Goal: Task Accomplishment & Management: Complete application form

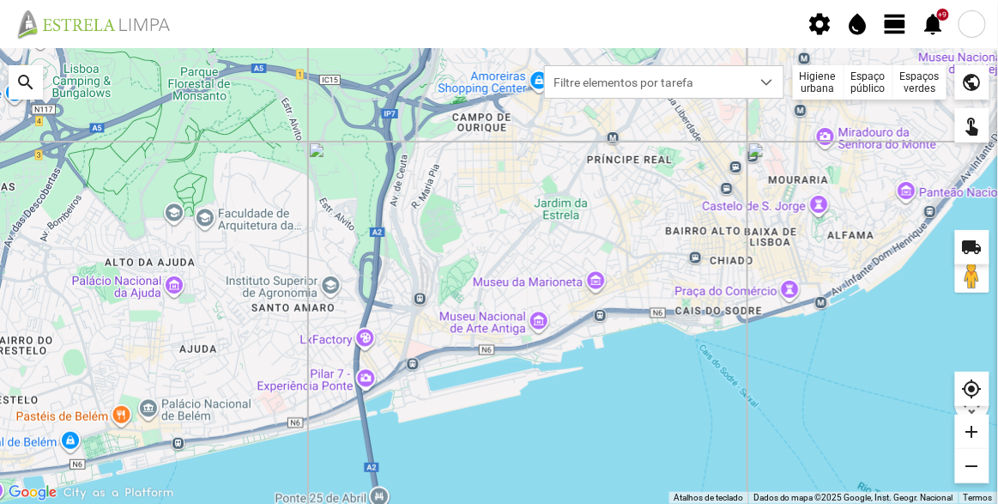
click at [915, 91] on div "Espaços verdes" at bounding box center [919, 82] width 53 height 34
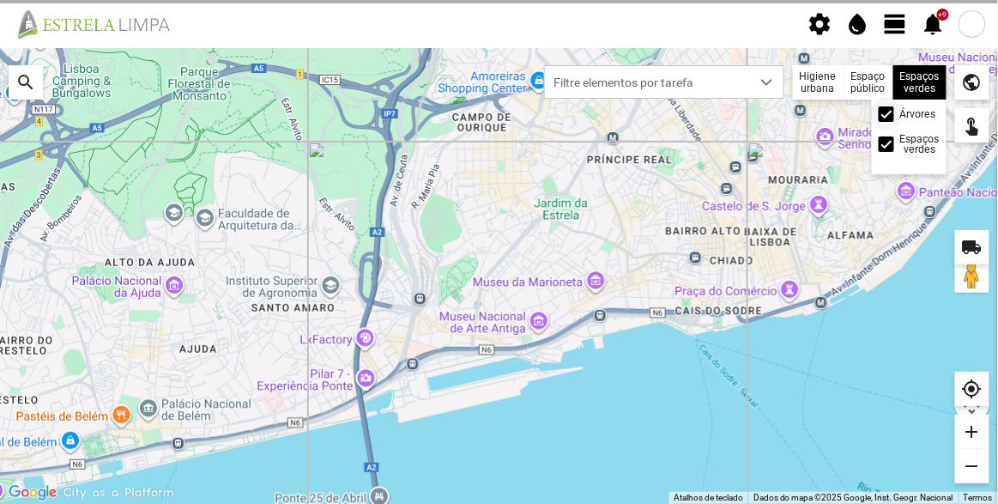
click at [879, 116] on div at bounding box center [885, 113] width 15 height 15
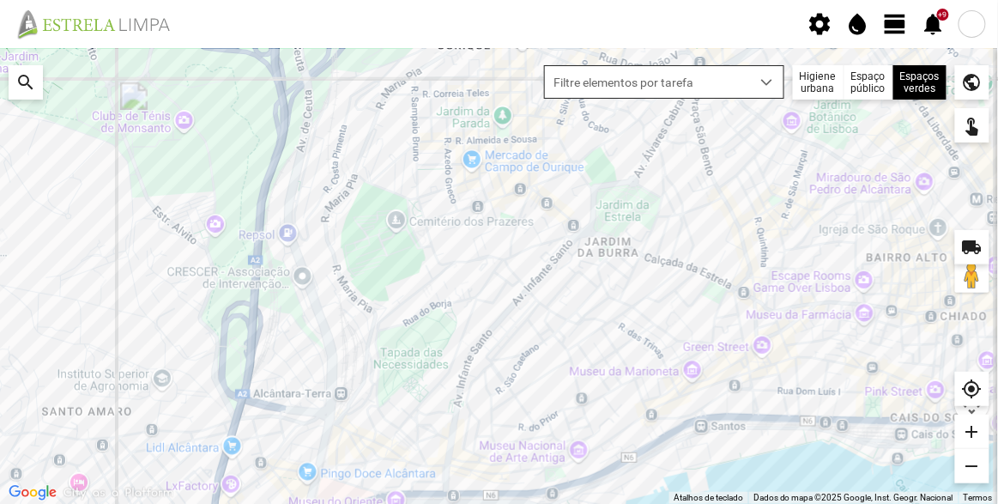
click at [745, 69] on span "Filtre elementos por tarefa" at bounding box center [648, 82] width 206 height 32
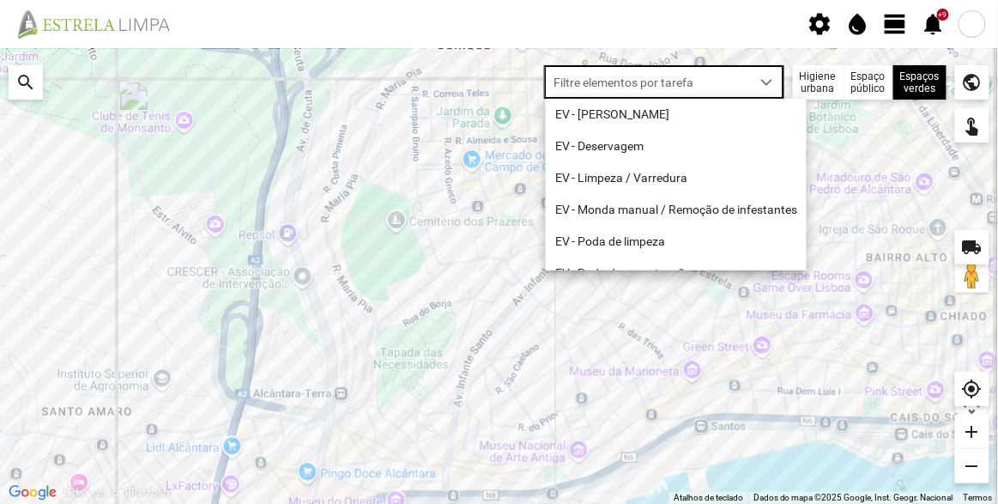
scroll to position [9, 72]
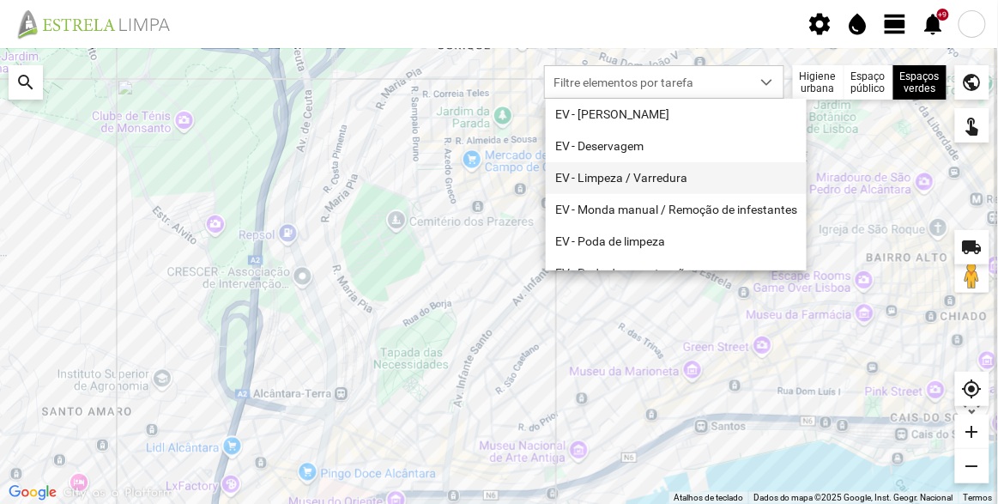
click at [649, 172] on li "EV - Limpeza / Varredura" at bounding box center [676, 178] width 261 height 32
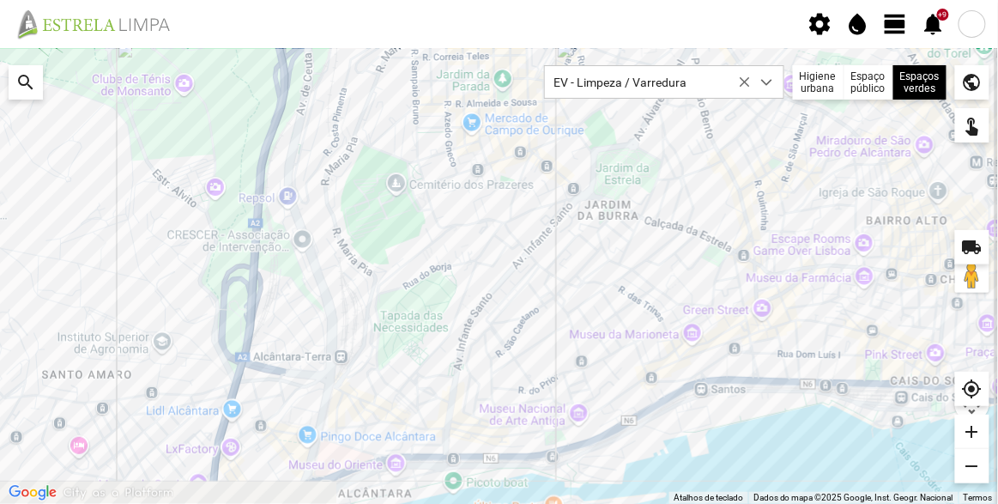
drag, startPoint x: 599, startPoint y: 310, endPoint x: 582, endPoint y: 256, distance: 56.7
click at [582, 256] on div at bounding box center [499, 276] width 998 height 456
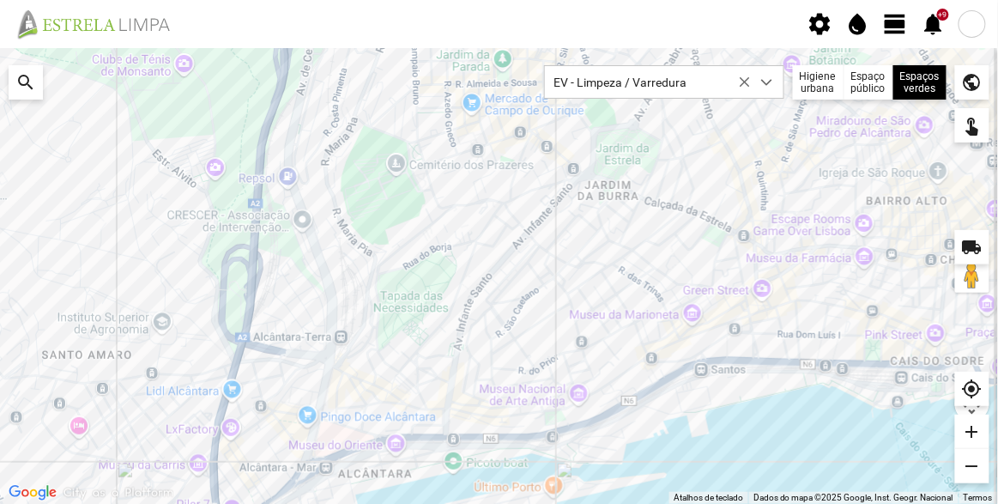
click at [720, 352] on div at bounding box center [499, 276] width 998 height 456
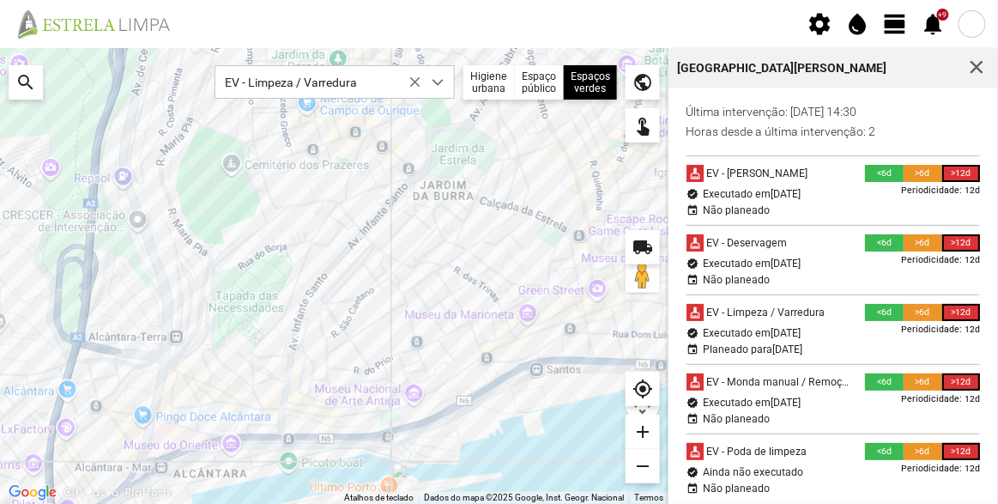
click at [212, 365] on div at bounding box center [334, 276] width 668 height 456
click at [972, 68] on span "button" at bounding box center [975, 67] width 15 height 15
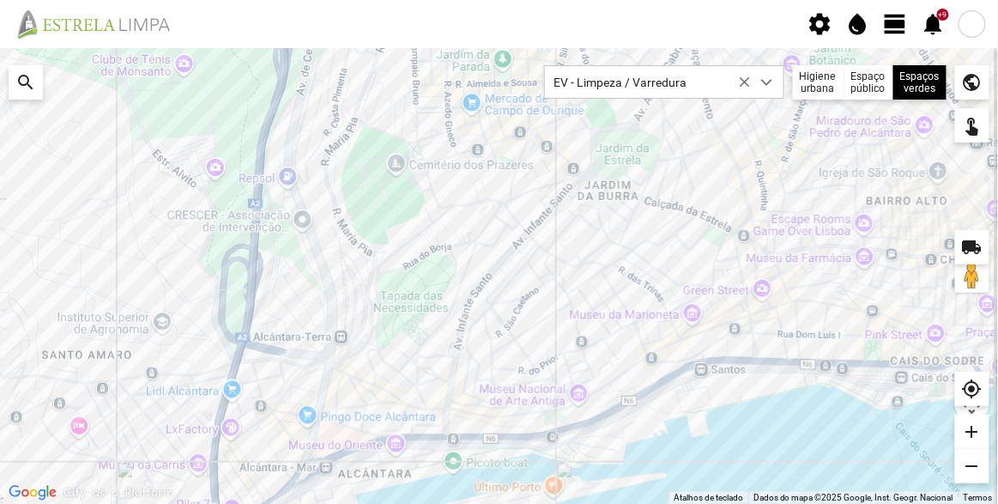
click at [898, 25] on span "view_day" at bounding box center [896, 24] width 26 height 26
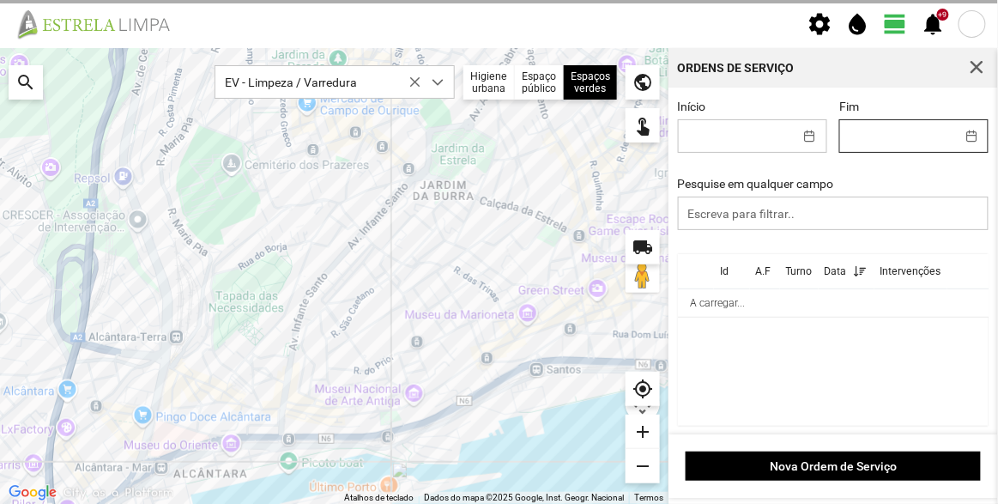
click at [863, 136] on body "settings water_drop view_day +9 notifications Para navegar no mapa com gestos d…" at bounding box center [499, 252] width 998 height 504
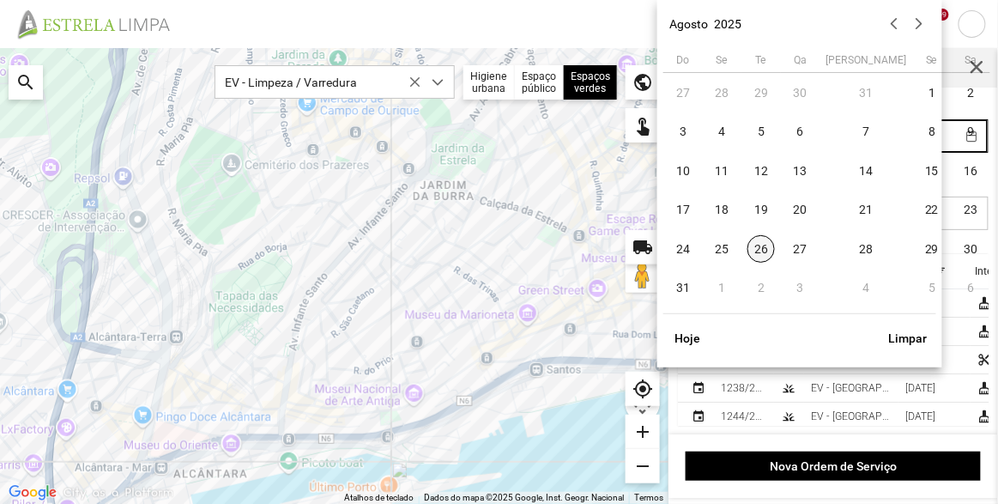
click at [754, 245] on span "26" at bounding box center [760, 248] width 27 height 27
type input "[DATE]"
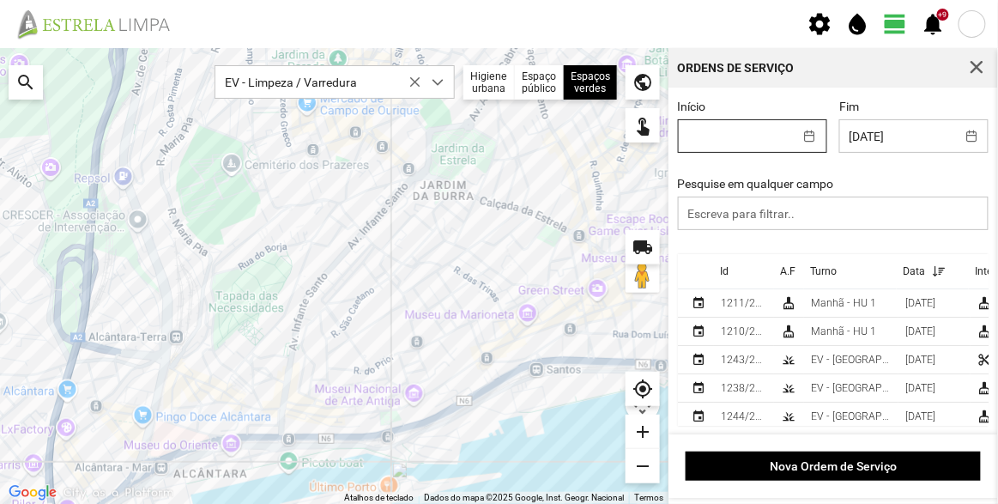
click at [745, 148] on body "settings water_drop view_day +9 notifications Para navegar no mapa com gestos d…" at bounding box center [499, 252] width 998 height 504
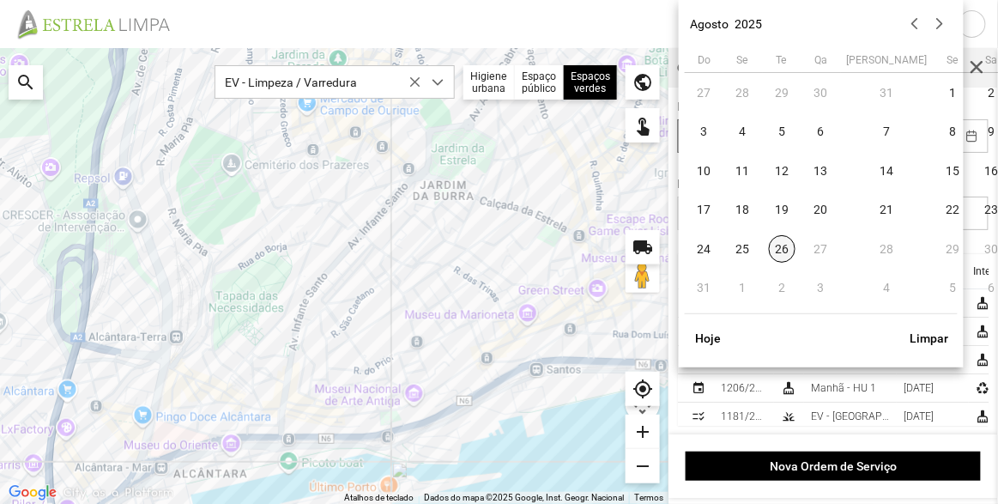
click at [784, 242] on span "26" at bounding box center [782, 248] width 27 height 27
type input "[DATE]"
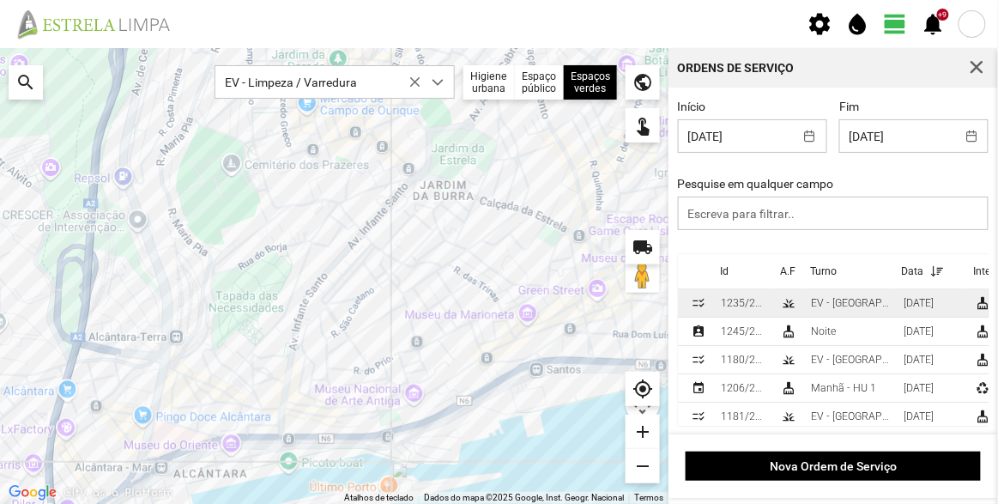
click at [839, 305] on div "EV - [GEOGRAPHIC_DATA] A" at bounding box center [850, 303] width 79 height 12
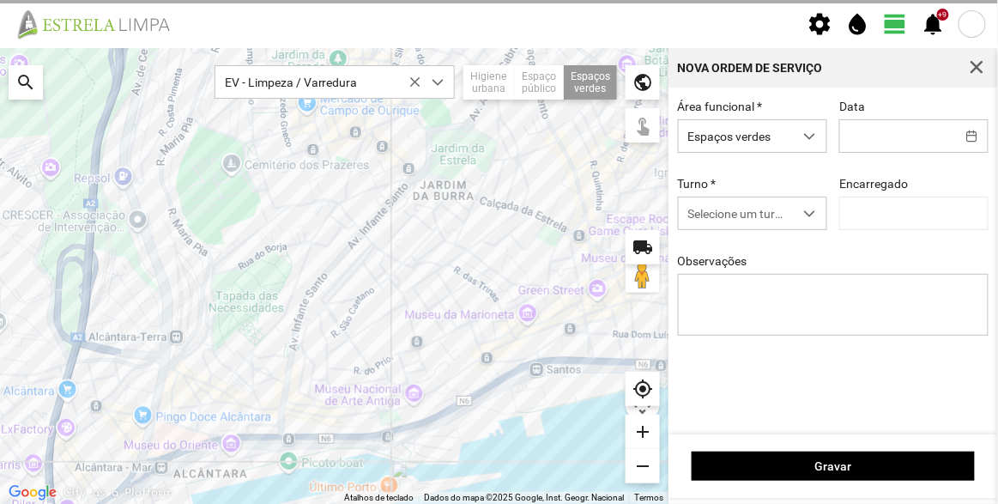
type input "[DATE]"
type textarea "Recolha de papeleiras"
type input "[PERSON_NAME]"
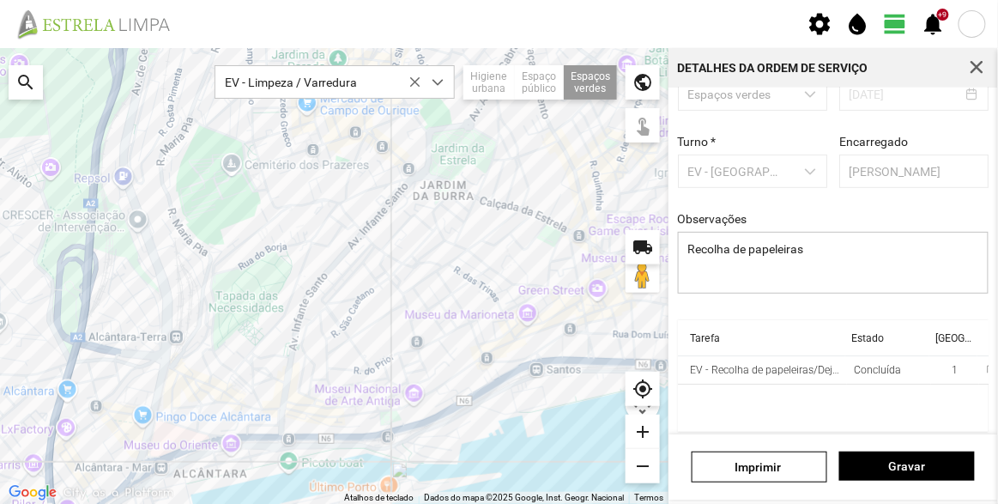
scroll to position [129, 0]
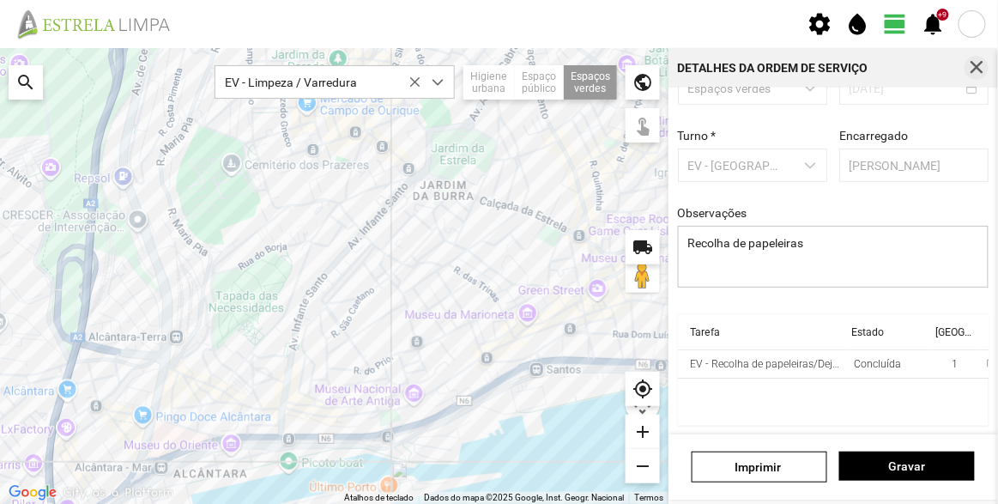
click at [971, 75] on span "button" at bounding box center [975, 67] width 15 height 15
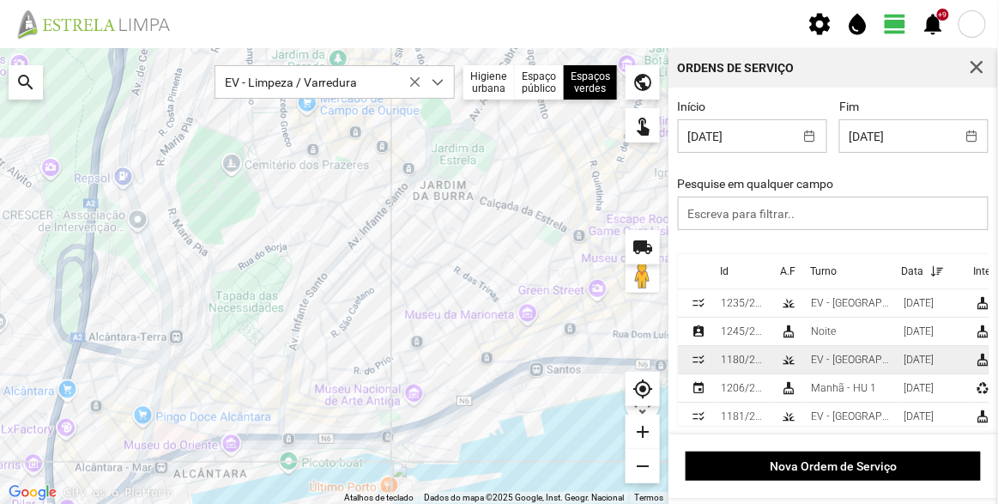
click at [780, 359] on td "grass" at bounding box center [789, 360] width 30 height 28
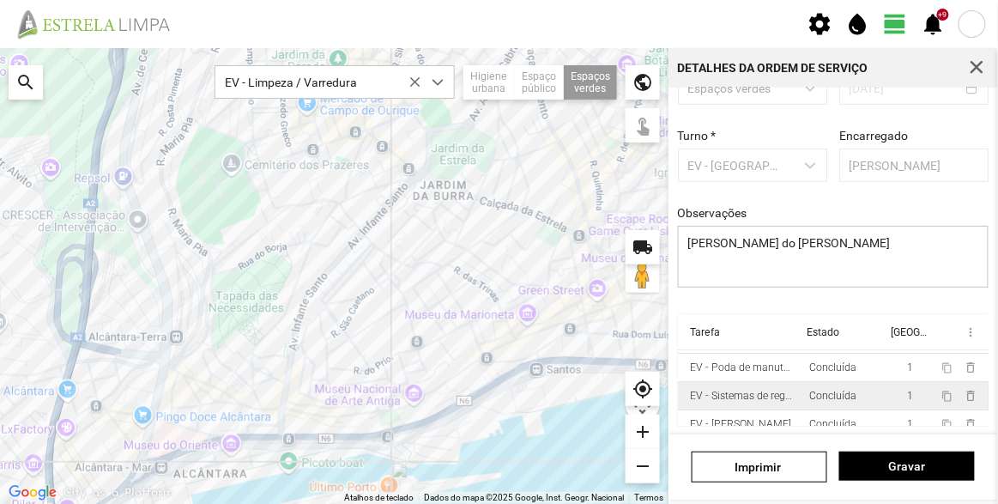
scroll to position [65, 0]
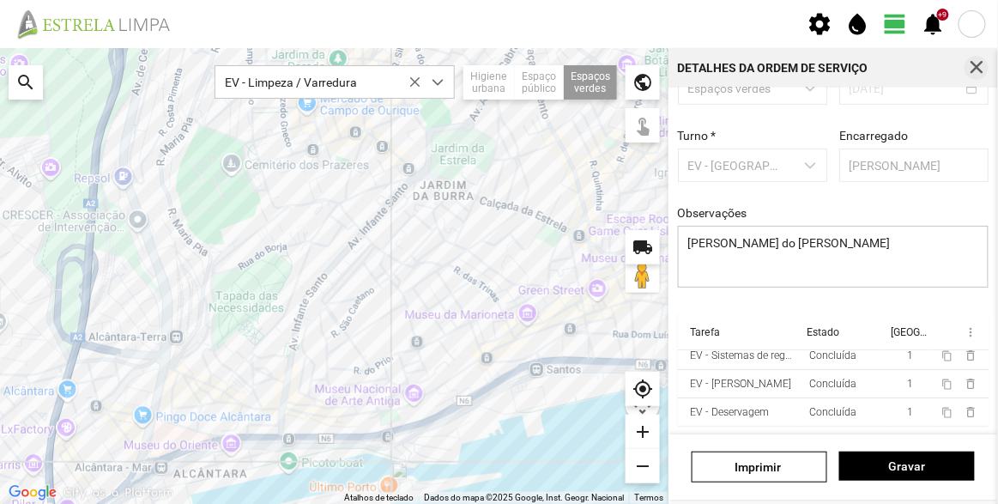
click at [974, 69] on span "button" at bounding box center [975, 67] width 15 height 15
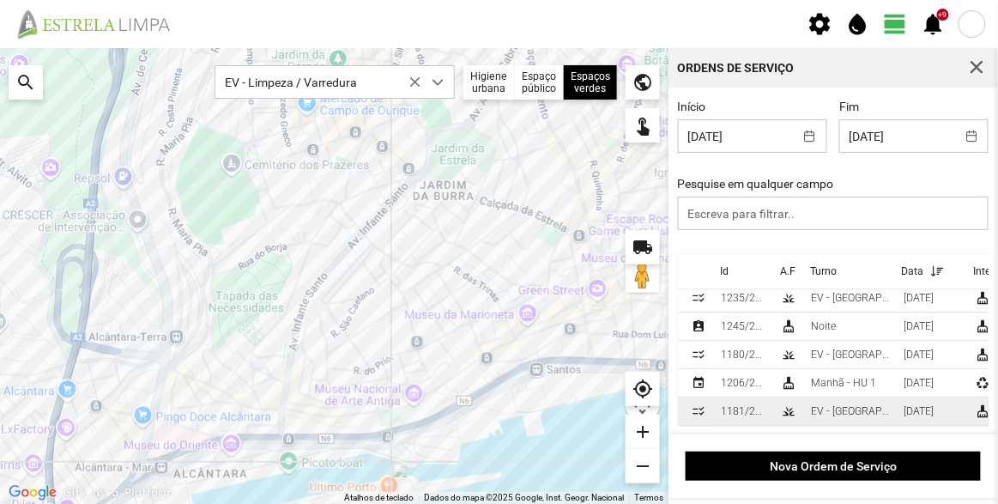
scroll to position [2, 0]
click at [847, 405] on div "EV - [GEOGRAPHIC_DATA] A" at bounding box center [850, 411] width 79 height 12
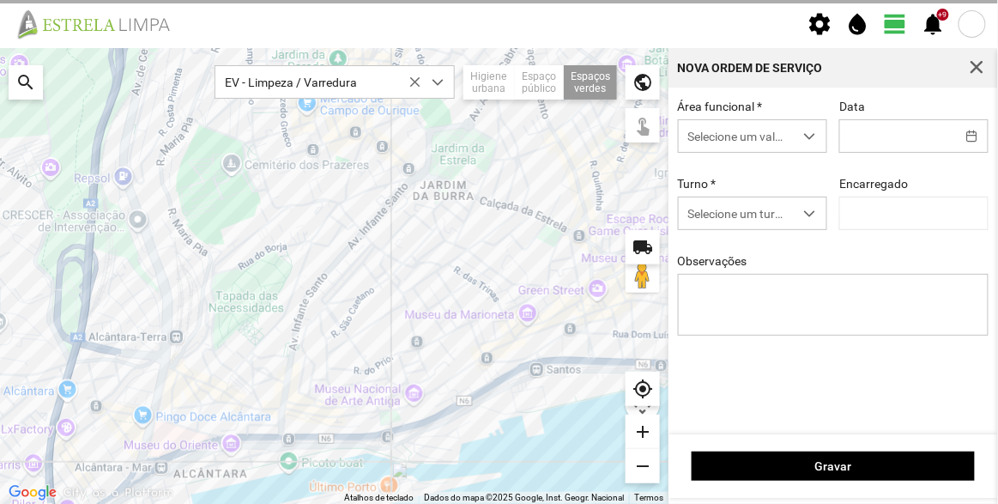
type input "[DATE]"
type input "[PERSON_NAME]"
type textarea "Talude da R. [PERSON_NAME] do [PERSON_NAME]"
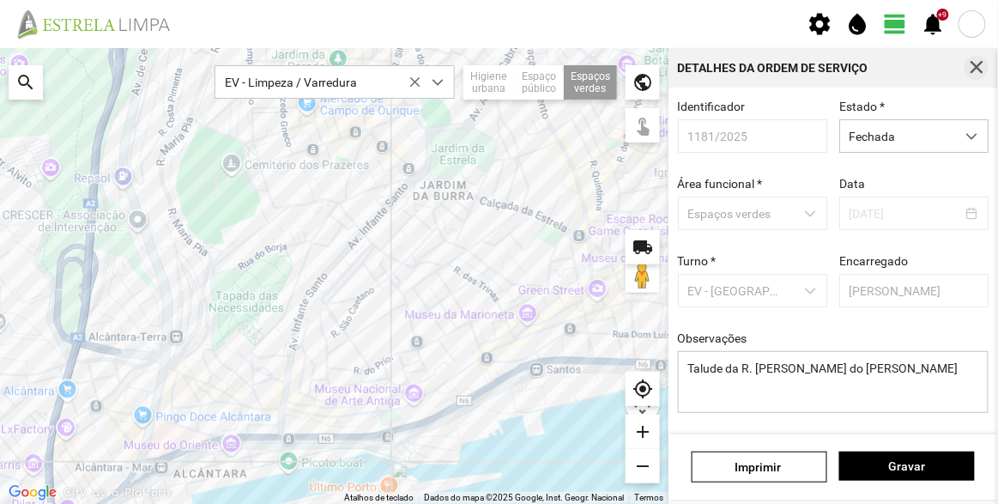
click at [975, 71] on span "button" at bounding box center [975, 67] width 15 height 15
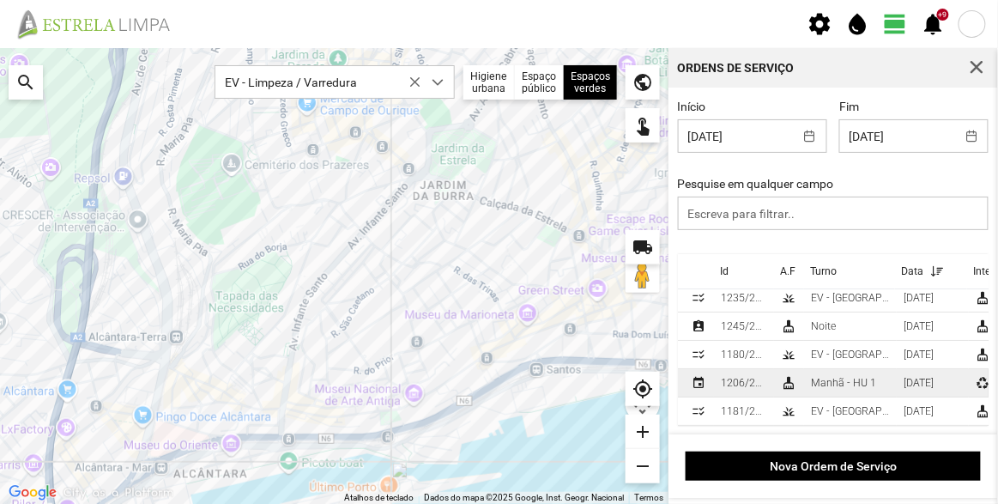
scroll to position [16, 0]
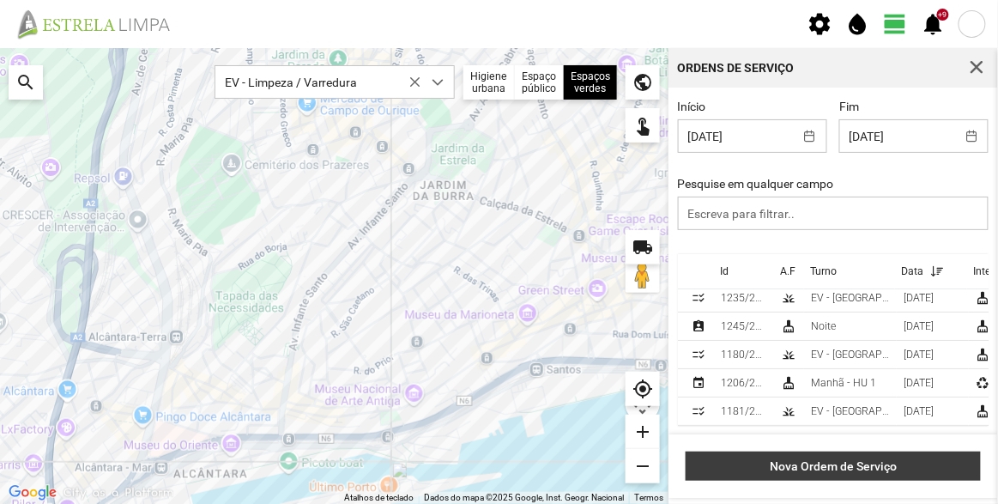
click at [780, 462] on span "Nova Ordem de Serviço" at bounding box center [833, 466] width 277 height 14
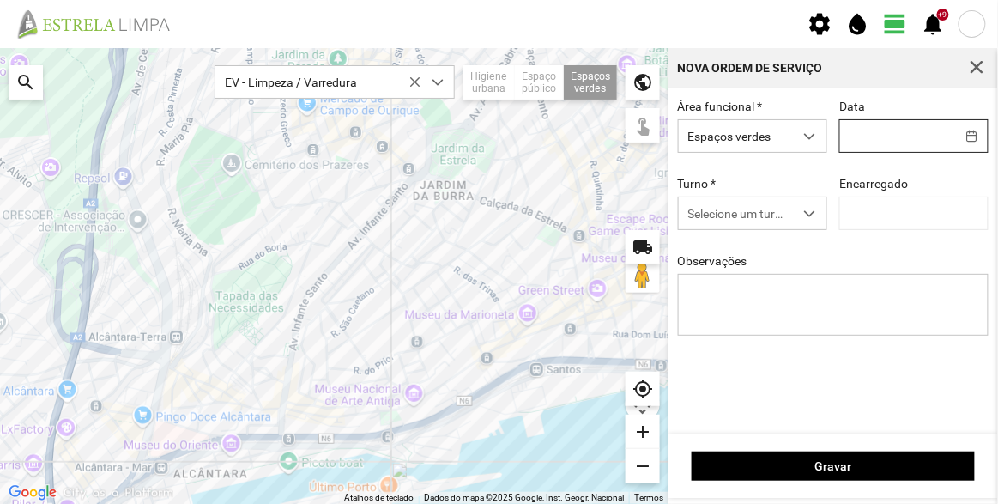
click at [891, 141] on body "settings water_drop view_day +9 notifications Para navegar no mapa com gestos d…" at bounding box center [499, 252] width 998 height 504
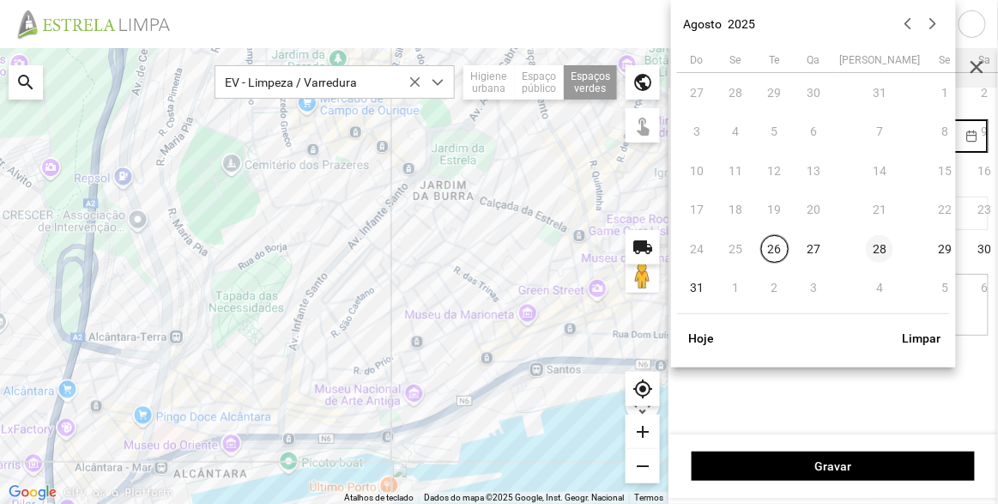
click at [866, 246] on span "28" at bounding box center [879, 248] width 27 height 27
type input "[DATE]"
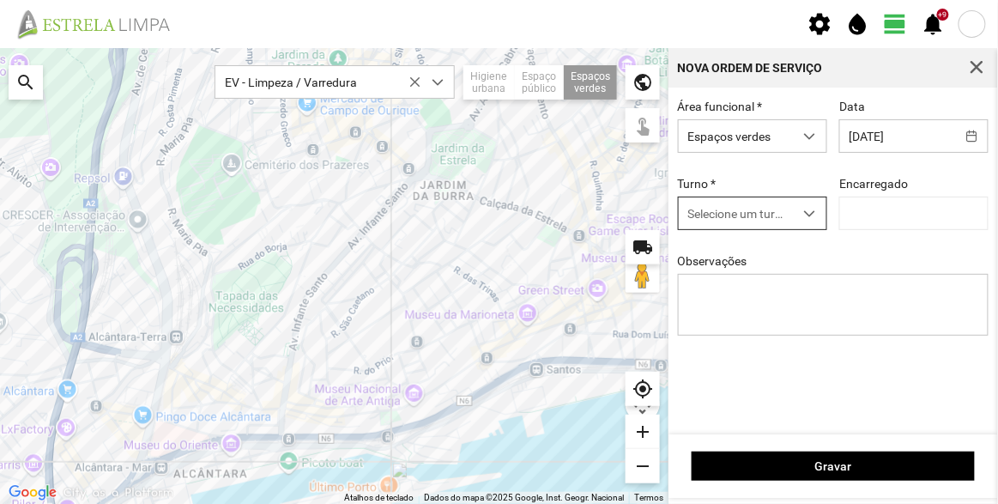
click at [727, 214] on span "Selecione um turno" at bounding box center [736, 213] width 115 height 32
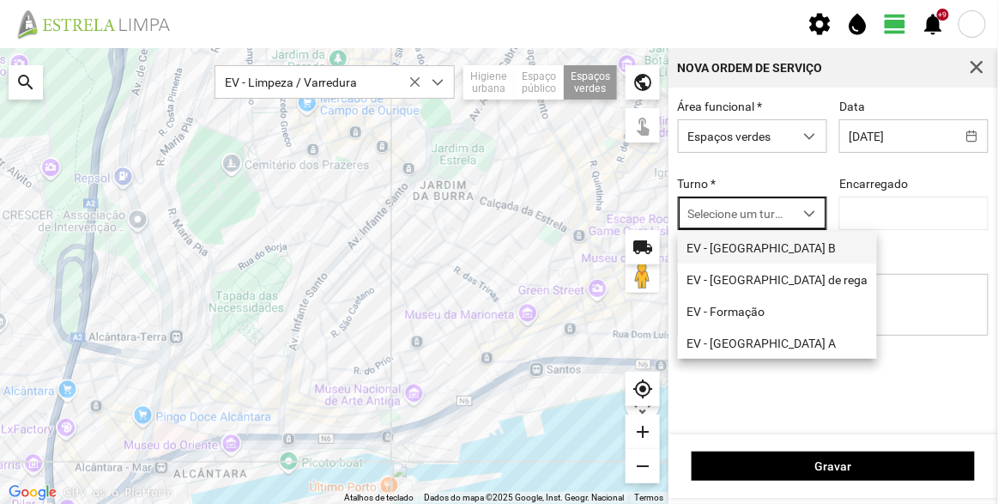
click at [731, 248] on li "EV - [GEOGRAPHIC_DATA] B" at bounding box center [777, 248] width 199 height 32
type input "[PERSON_NAME]"
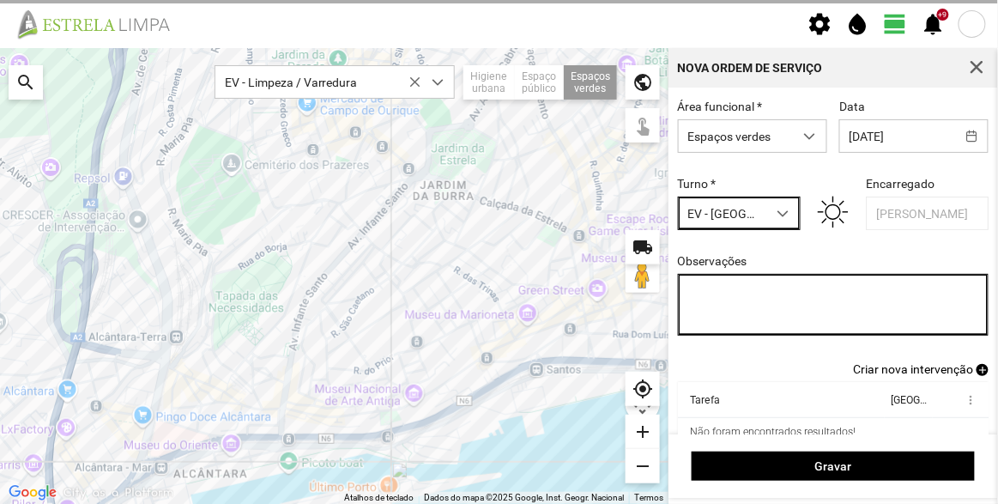
click at [760, 297] on textarea "Observações" at bounding box center [833, 305] width 311 height 62
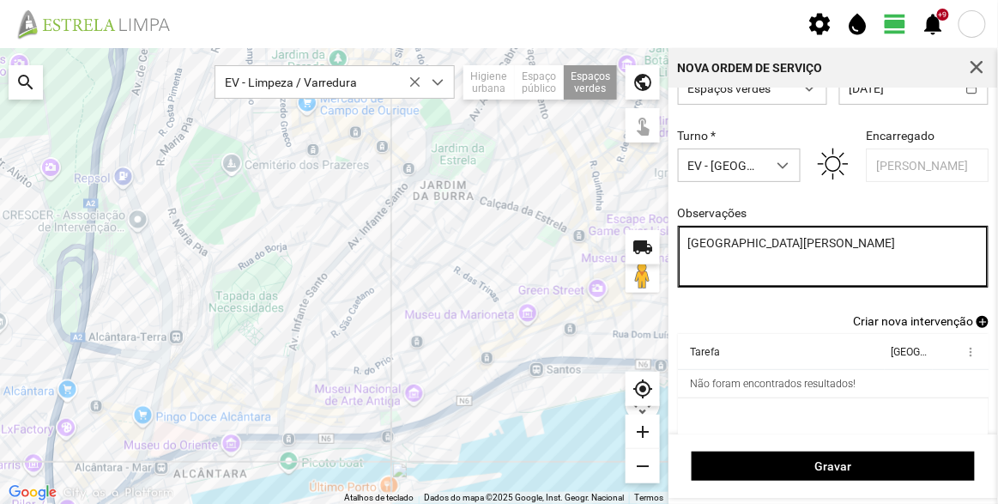
scroll to position [71, 0]
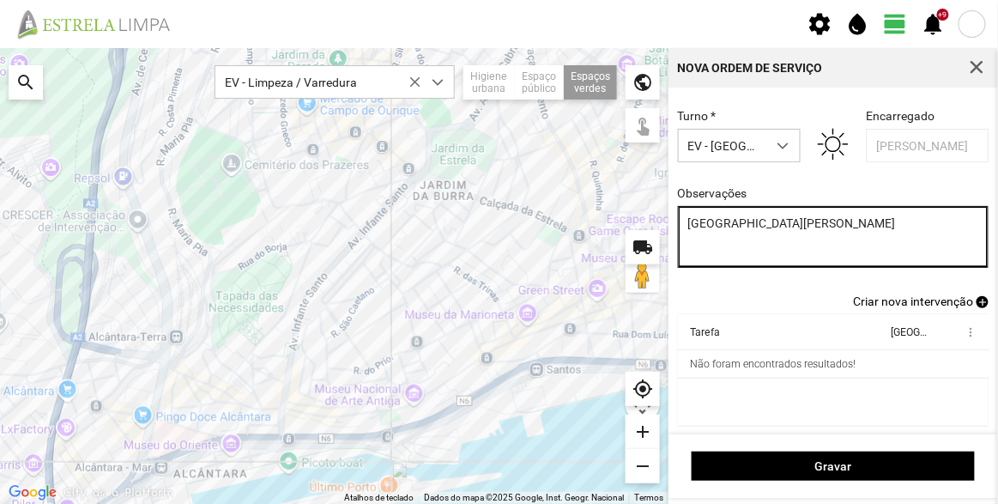
type textarea "[GEOGRAPHIC_DATA][PERSON_NAME]"
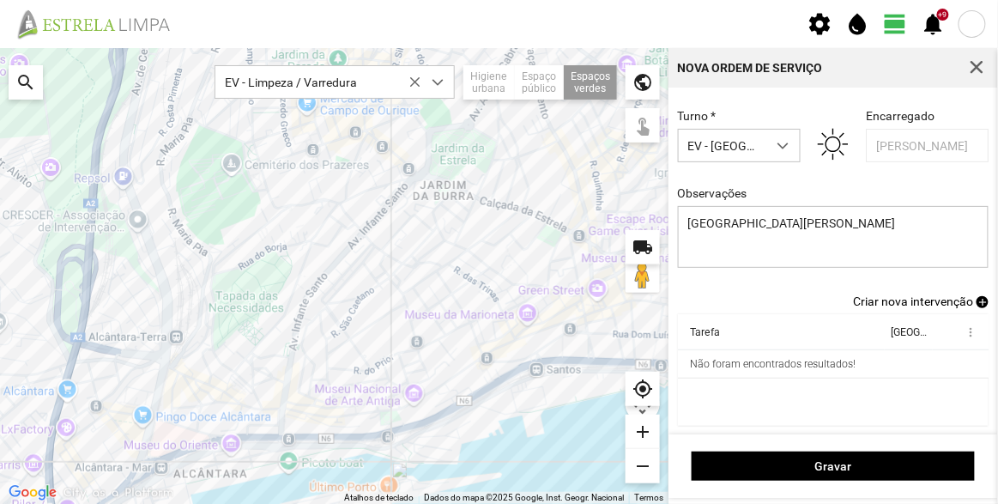
click at [901, 305] on span "Criar nova intervenção" at bounding box center [913, 301] width 120 height 14
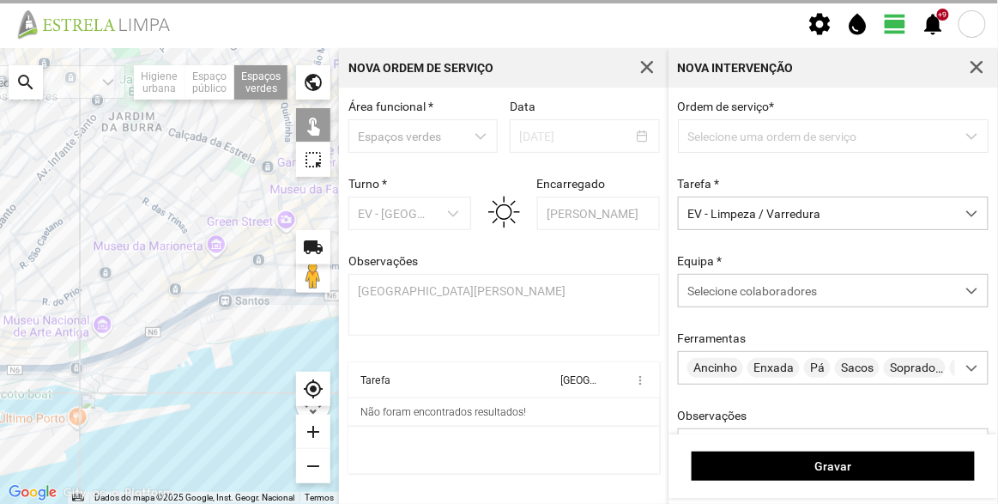
drag, startPoint x: 276, startPoint y: 357, endPoint x: 153, endPoint y: 283, distance: 143.9
click at [124, 283] on div at bounding box center [169, 276] width 339 height 456
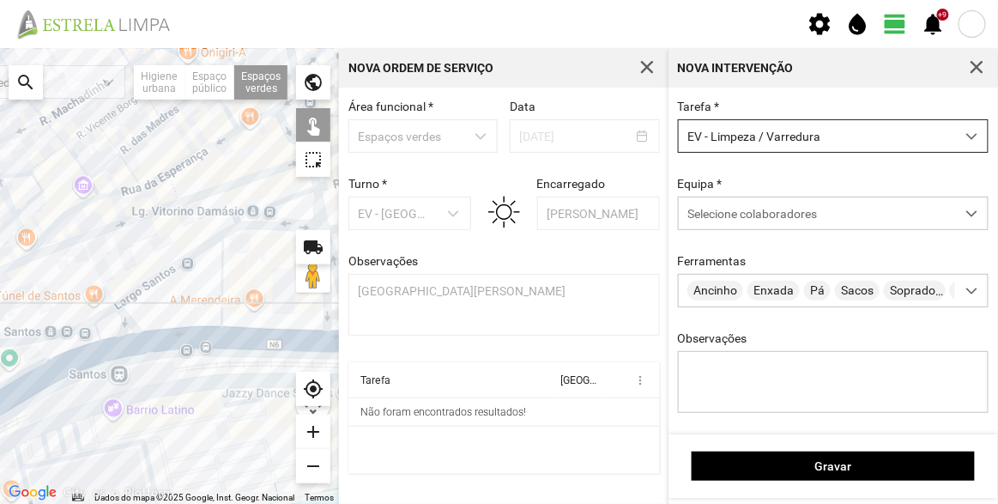
click at [826, 128] on span "EV - Limpeza / Varredura" at bounding box center [817, 136] width 276 height 32
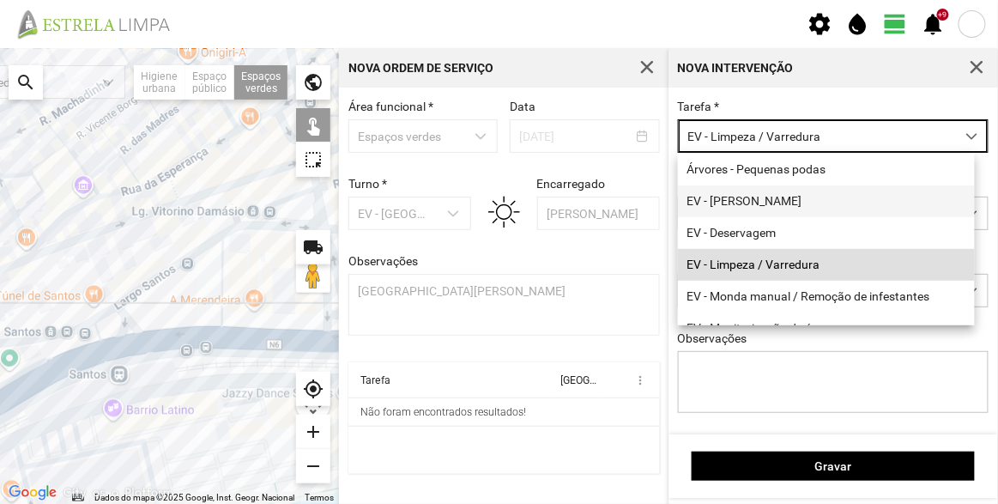
click at [769, 196] on li "EV - [PERSON_NAME]" at bounding box center [826, 201] width 297 height 32
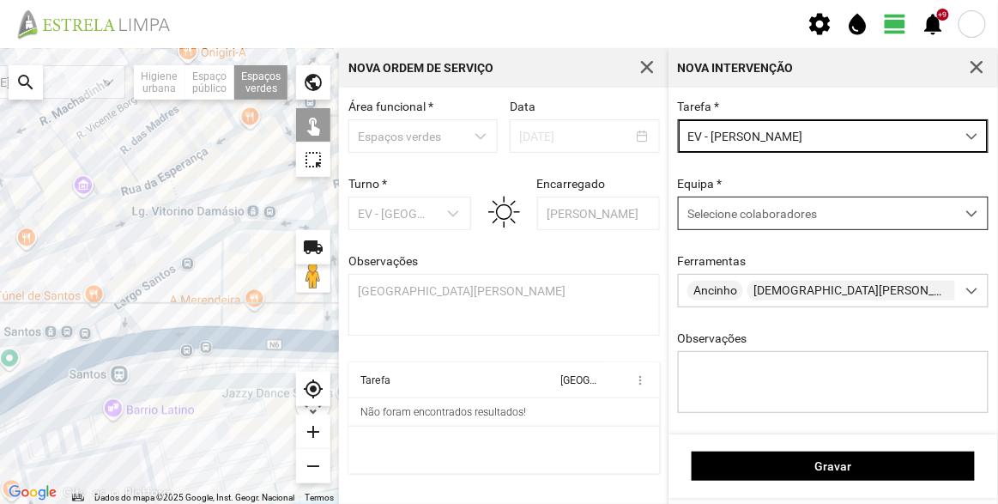
click at [766, 216] on span "Selecione colaboradores" at bounding box center [752, 214] width 130 height 14
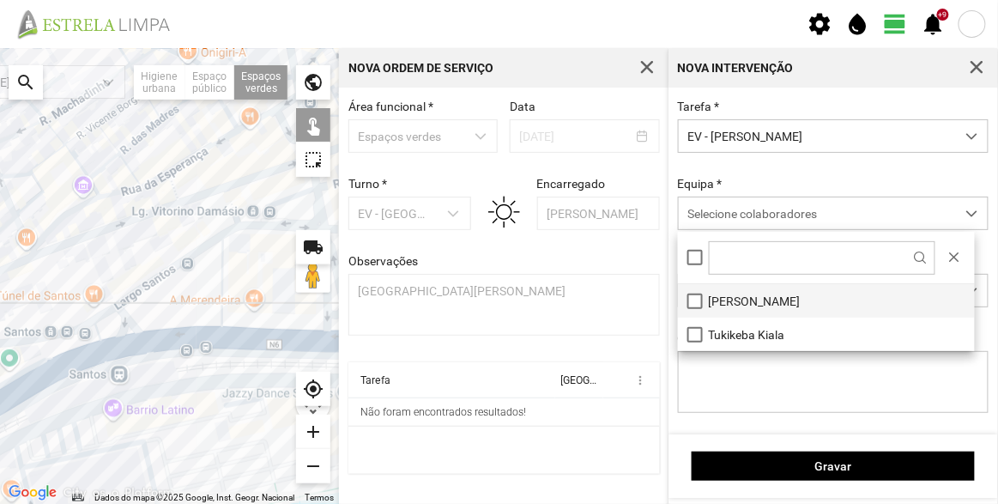
click at [749, 301] on li "[PERSON_NAME]" at bounding box center [826, 300] width 297 height 33
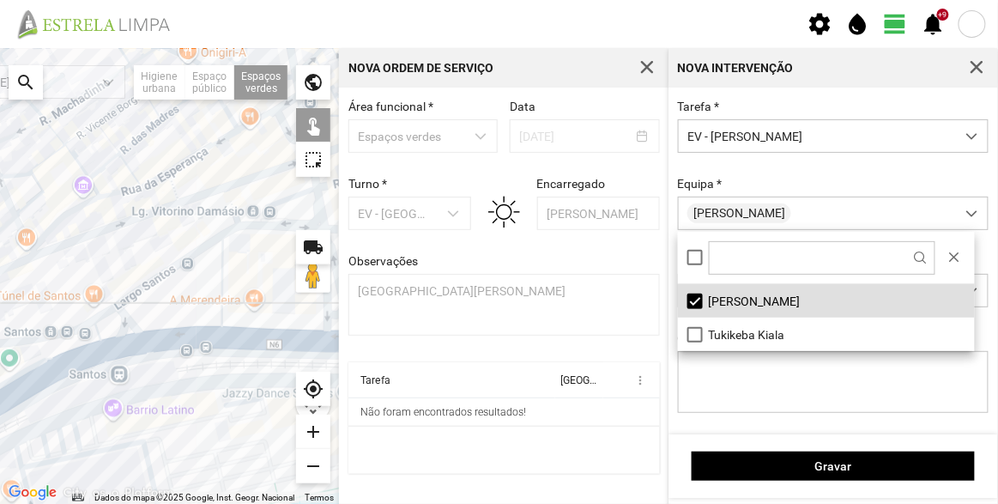
click at [187, 293] on div at bounding box center [169, 276] width 339 height 456
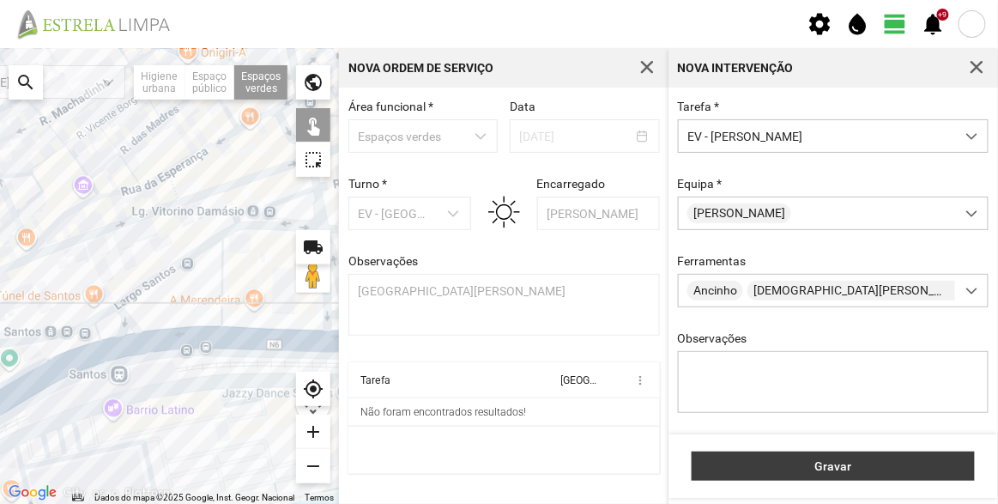
click at [829, 480] on button "Gravar" at bounding box center [832, 465] width 283 height 29
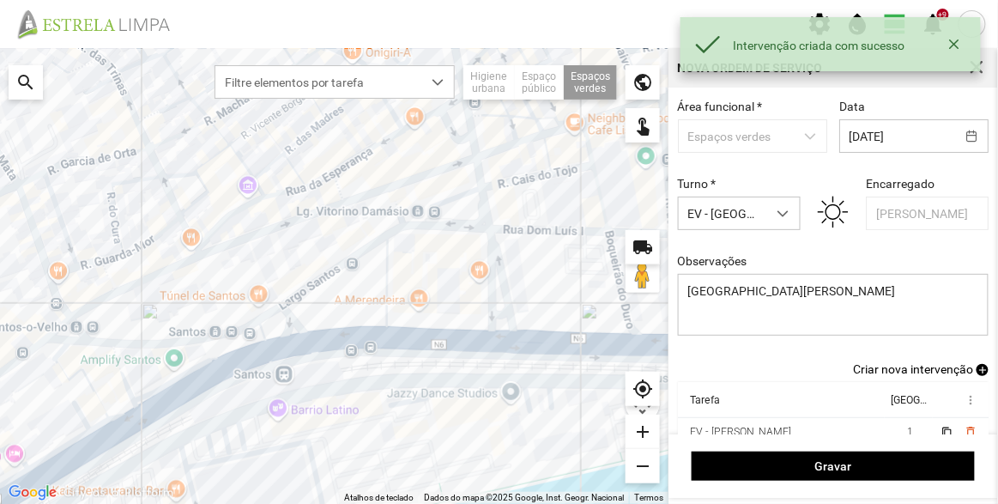
click at [891, 369] on span "Criar nova intervenção" at bounding box center [913, 369] width 120 height 14
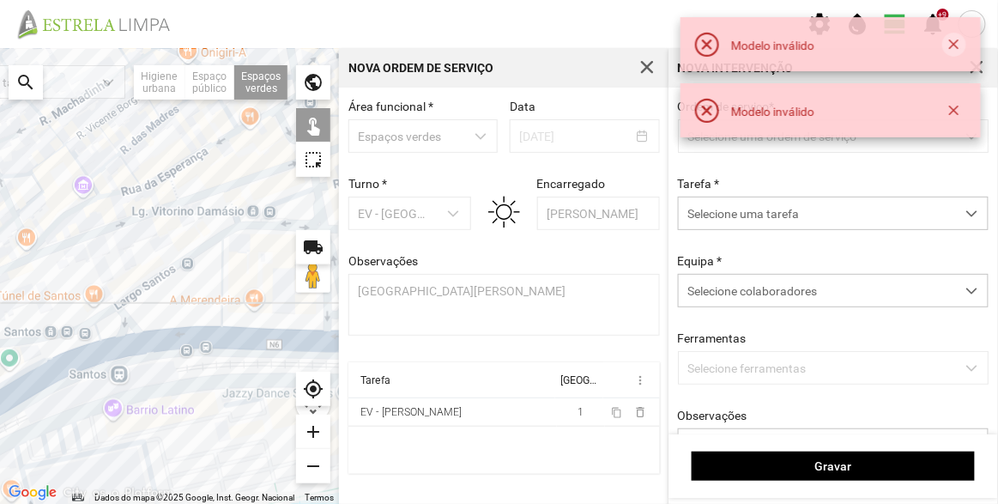
click at [955, 46] on button "button" at bounding box center [954, 45] width 24 height 24
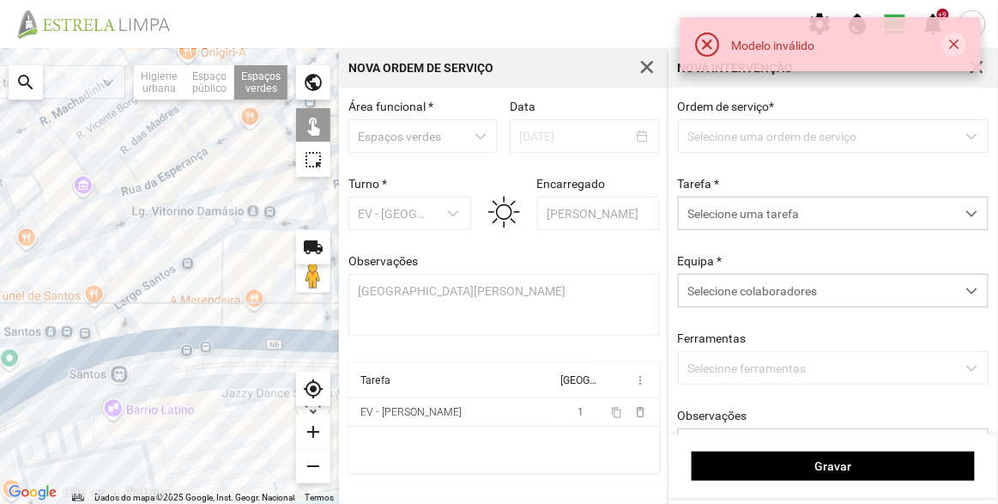
click at [955, 45] on button "button" at bounding box center [954, 45] width 24 height 24
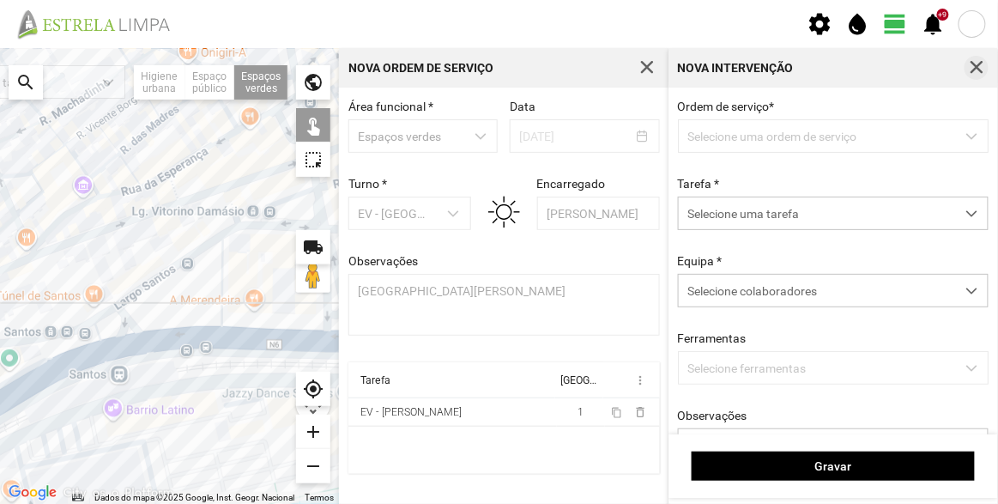
click at [979, 58] on button "button" at bounding box center [976, 68] width 24 height 24
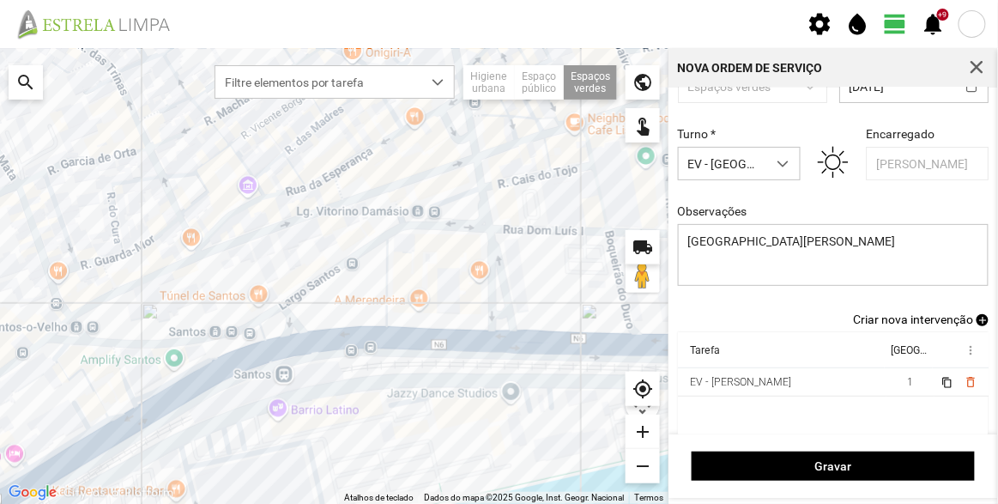
scroll to position [71, 0]
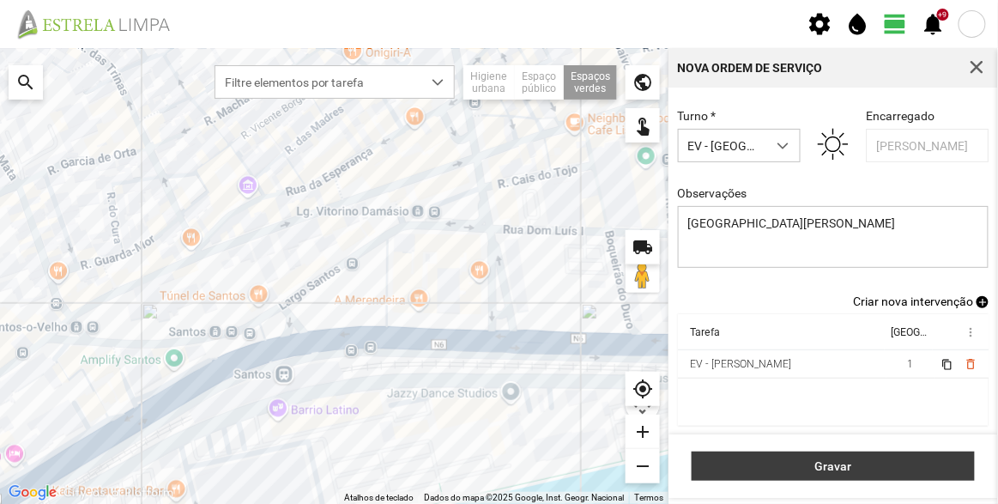
click at [831, 468] on span "Gravar" at bounding box center [833, 466] width 265 height 14
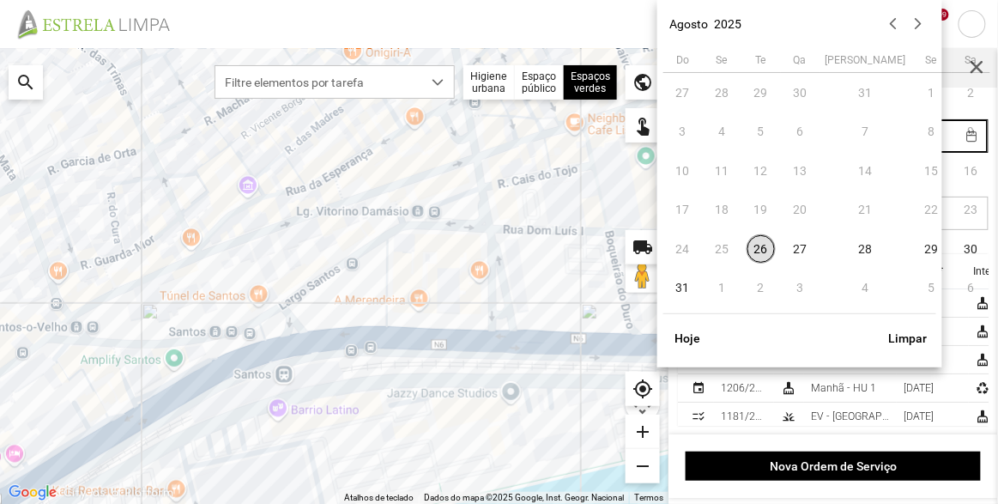
click at [873, 136] on body "settings water_drop view_day +9 notifications Para navegar no mapa com gestos d…" at bounding box center [499, 252] width 998 height 504
click at [853, 252] on span "28" at bounding box center [866, 248] width 27 height 27
type input "[DATE]"
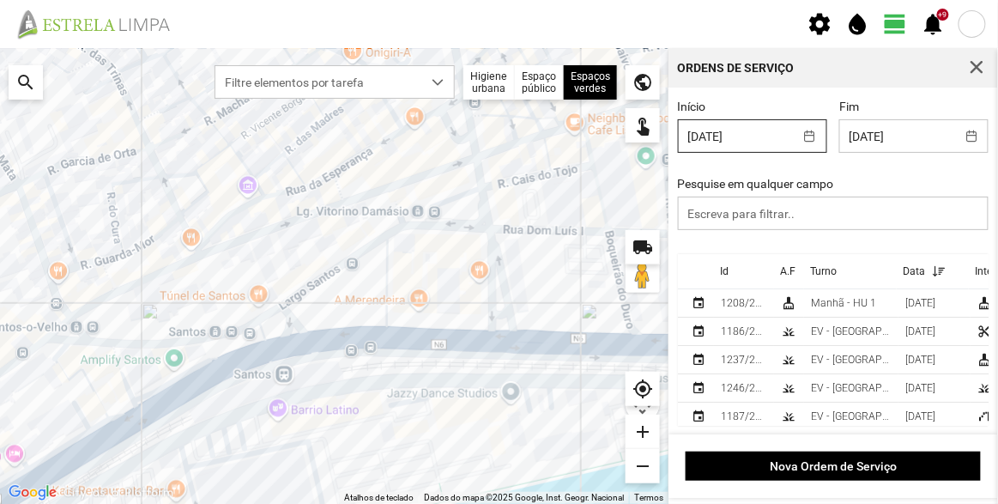
click at [728, 140] on body "settings water_drop view_day +9 notifications Para navegar no mapa com gestos d…" at bounding box center [499, 252] width 998 height 504
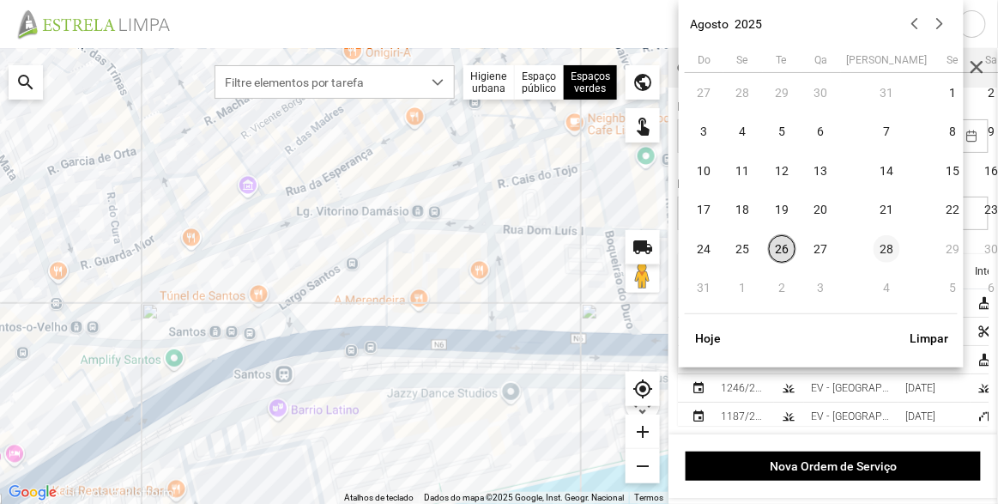
click at [873, 247] on span "28" at bounding box center [886, 248] width 27 height 27
type input "[DATE]"
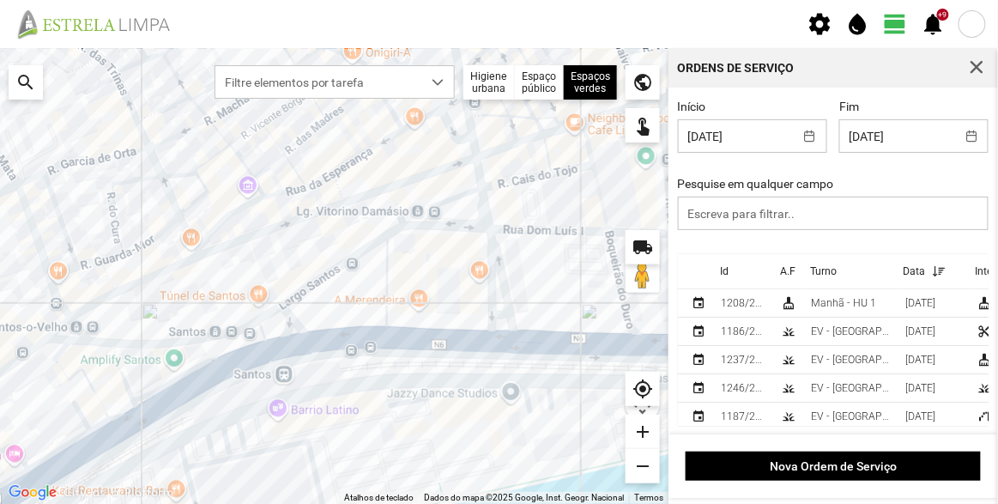
click at [726, 272] on div "Id" at bounding box center [724, 271] width 9 height 12
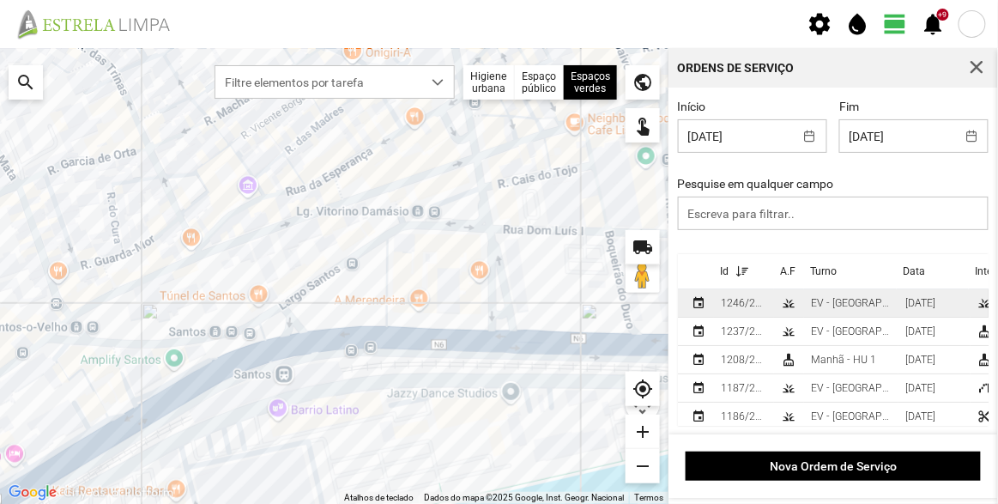
click at [740, 302] on div "1246/2025" at bounding box center [744, 303] width 46 height 12
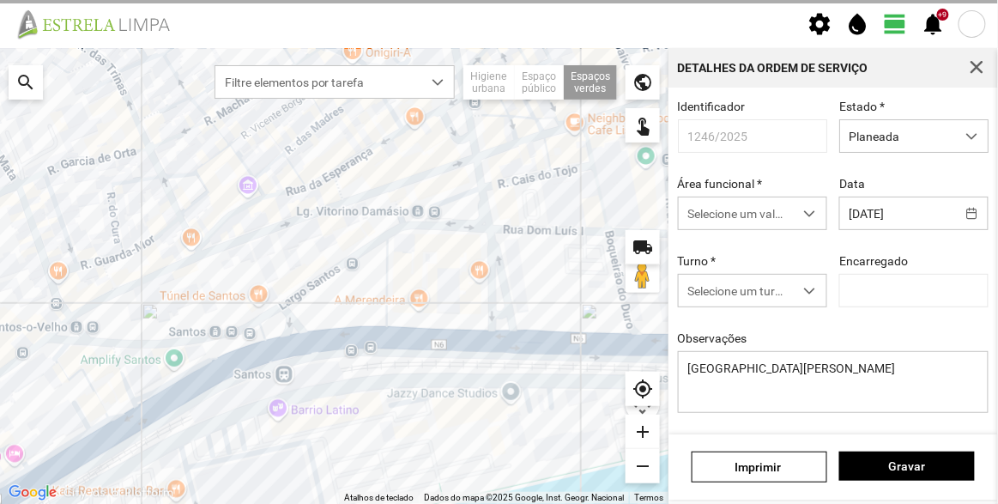
type input "[PERSON_NAME]"
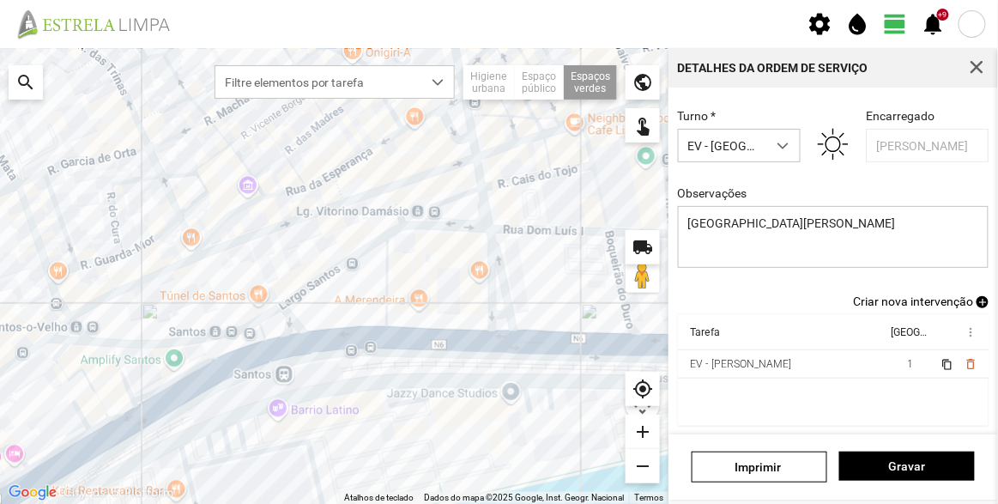
click at [913, 298] on span "Criar nova intervenção" at bounding box center [913, 301] width 120 height 14
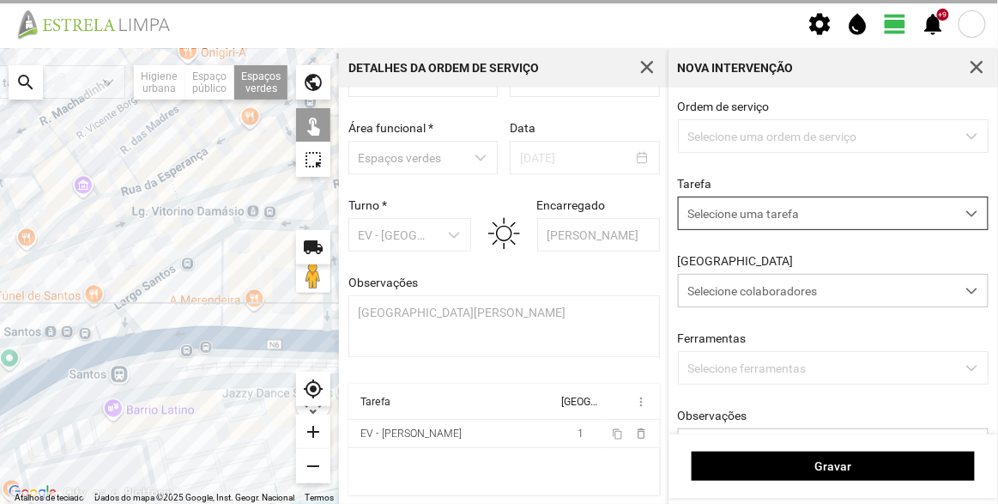
scroll to position [59, 0]
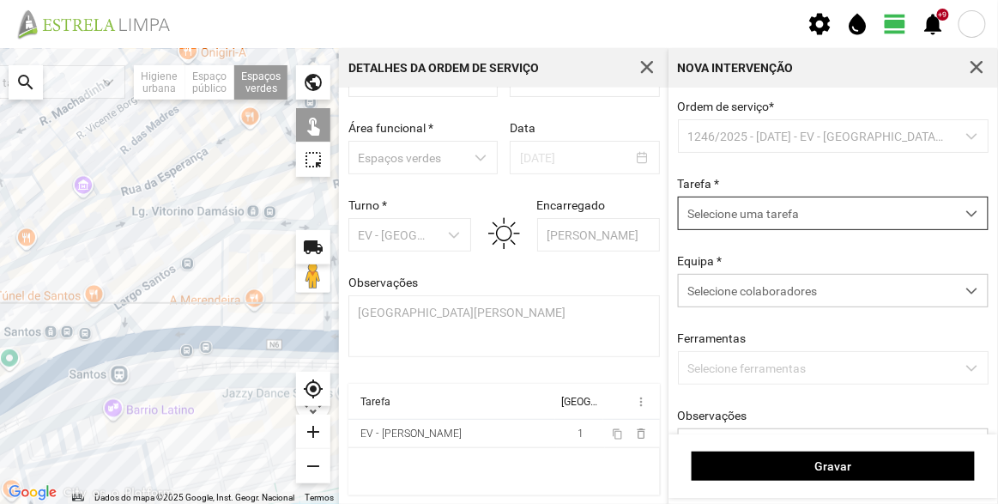
click at [790, 211] on span "Selecione uma tarefa" at bounding box center [817, 213] width 276 height 32
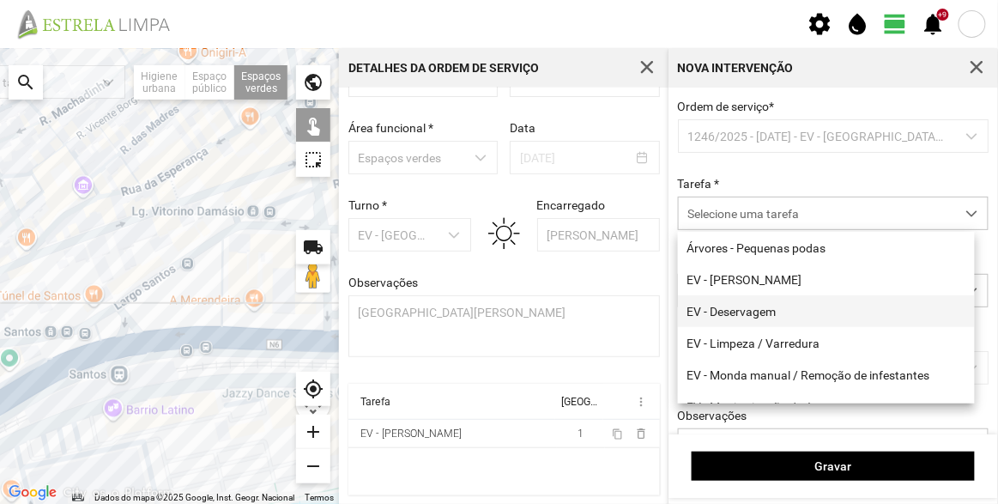
click at [757, 311] on li "EV - Deservagem" at bounding box center [826, 311] width 297 height 32
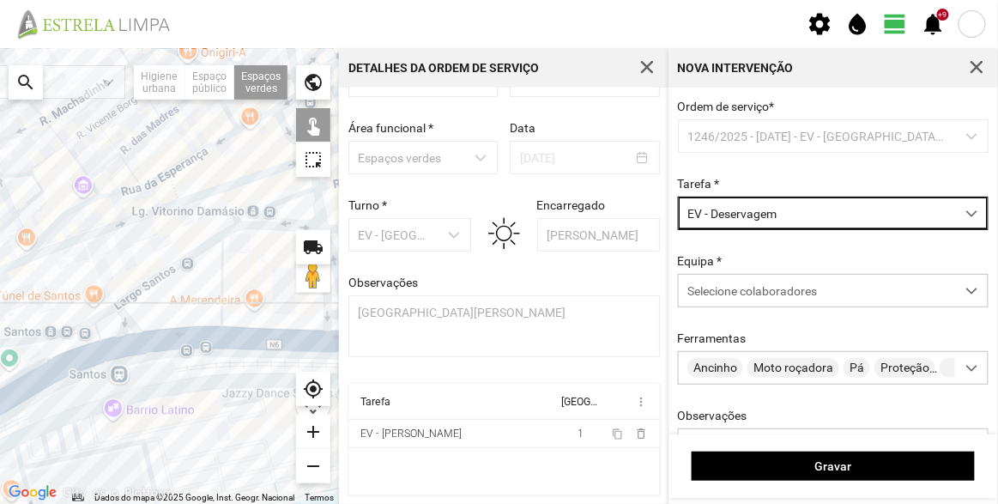
click at [211, 301] on div at bounding box center [169, 276] width 339 height 456
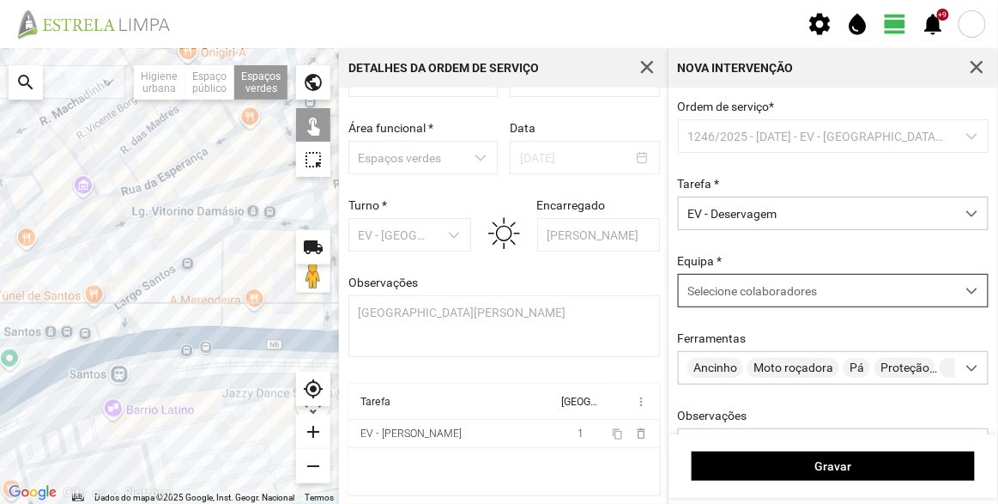
click at [746, 287] on span "Selecione colaboradores" at bounding box center [752, 291] width 130 height 14
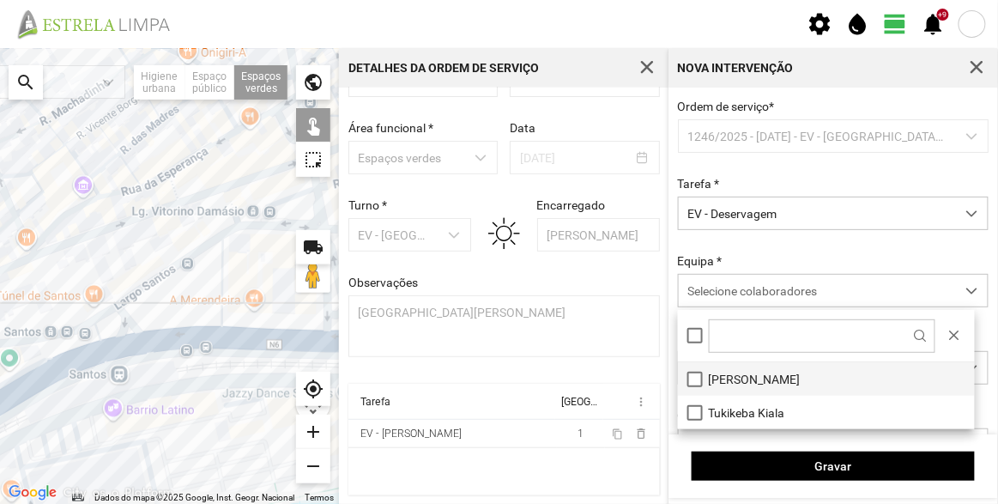
click at [735, 369] on li "[PERSON_NAME]" at bounding box center [826, 378] width 297 height 33
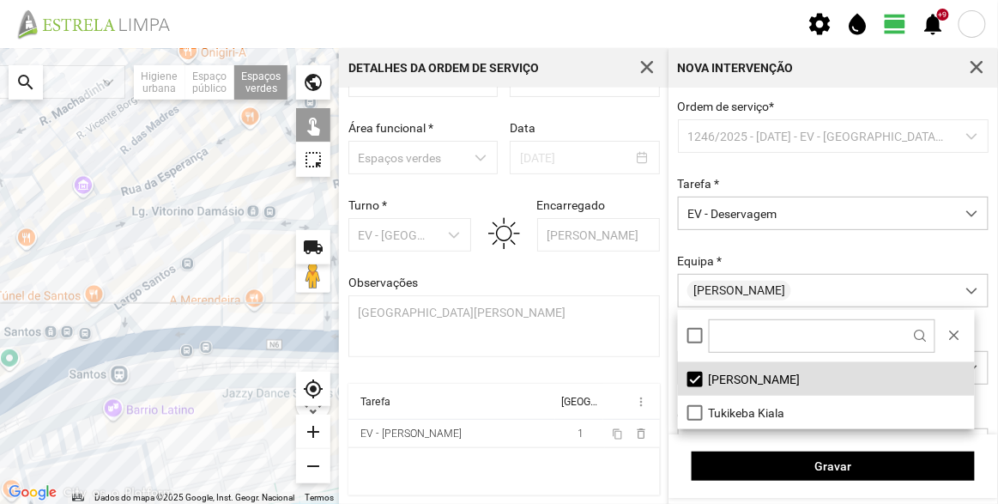
click at [800, 243] on div "Ordem de serviço * 1246/2025 - [DATE] - EV - [GEOGRAPHIC_DATA] B Tarefa * EV - …" at bounding box center [833, 308] width 323 height 417
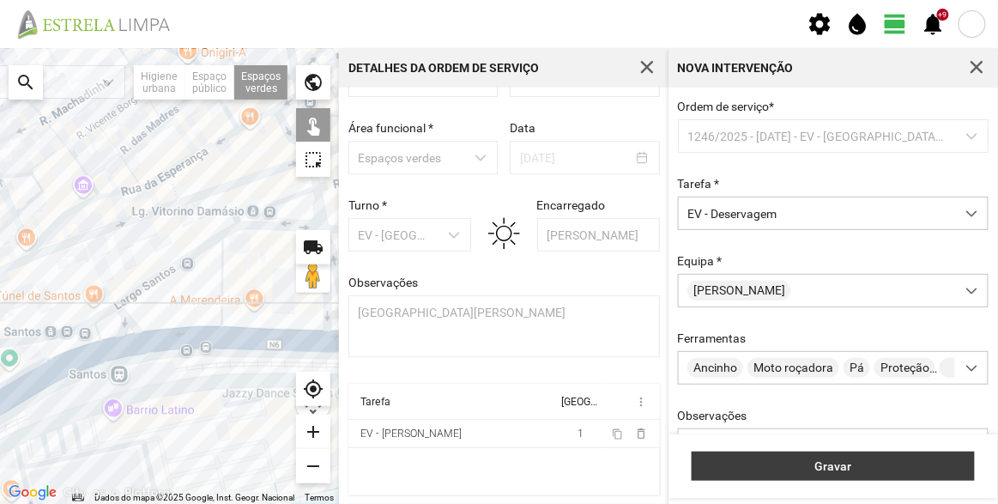
click at [829, 471] on span "Gravar" at bounding box center [833, 466] width 265 height 14
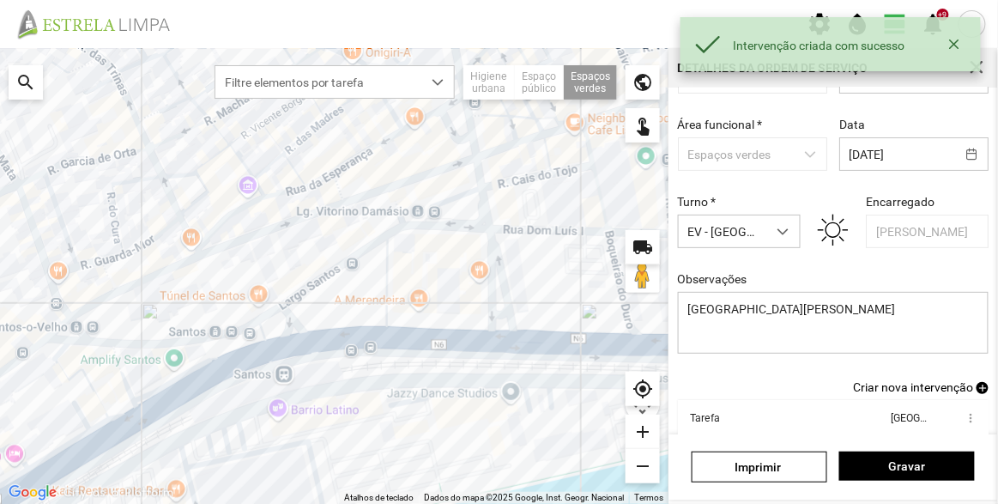
click at [923, 391] on span "Criar nova intervenção" at bounding box center [913, 387] width 120 height 14
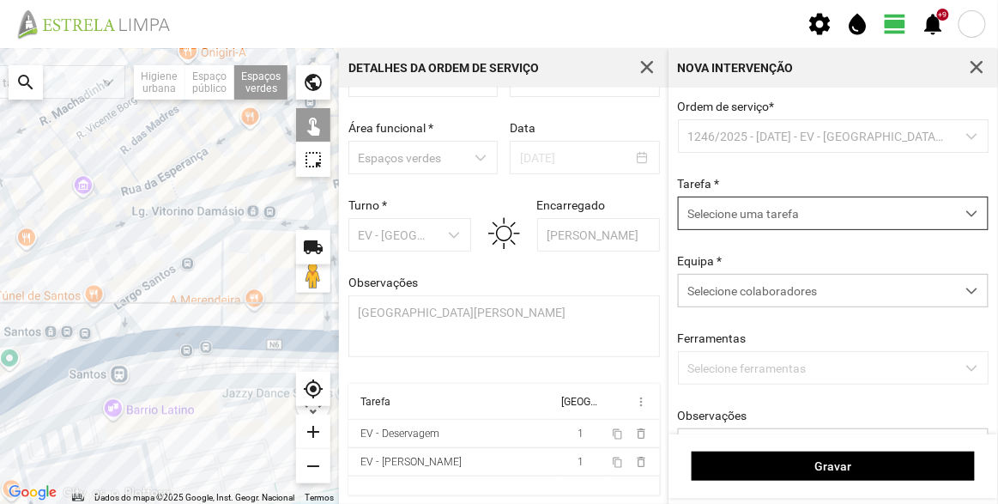
click at [778, 226] on span "Selecione uma tarefa" at bounding box center [817, 213] width 276 height 32
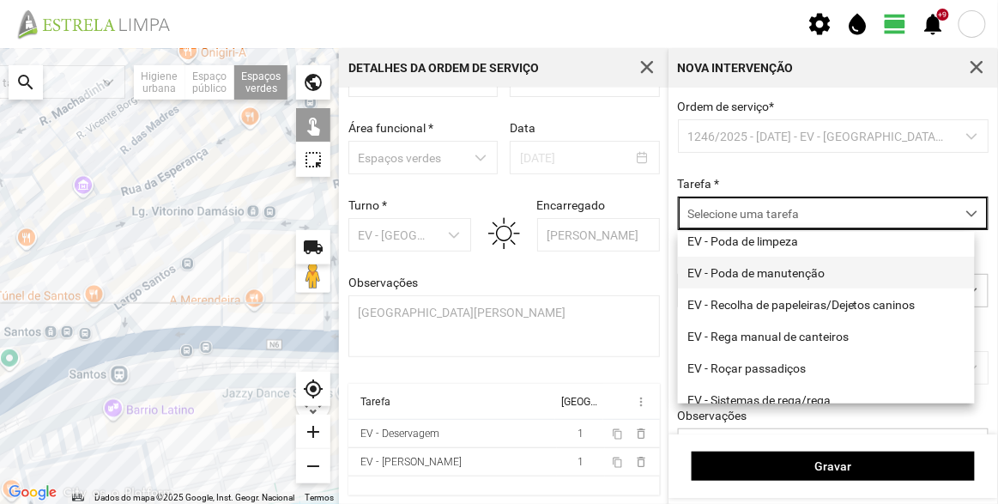
scroll to position [219, 0]
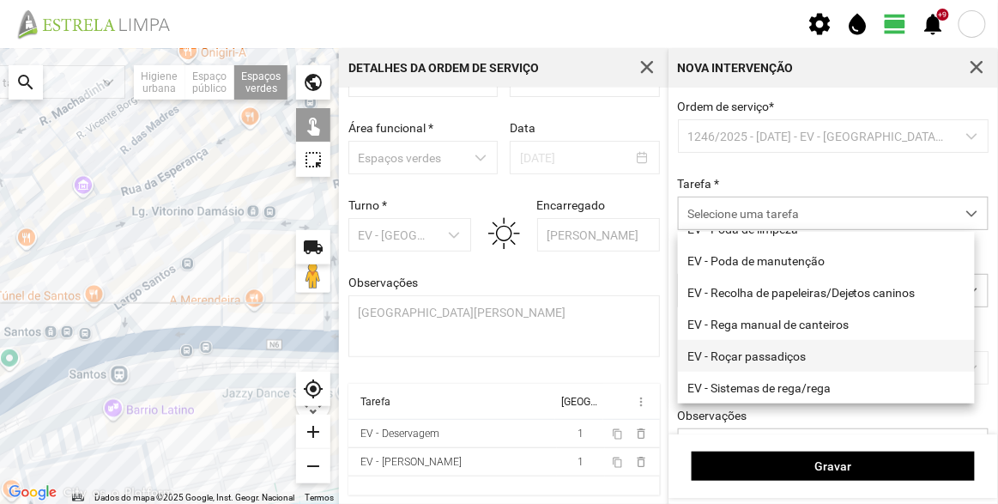
click at [783, 351] on li "EV - Roçar passadiços" at bounding box center [826, 356] width 297 height 32
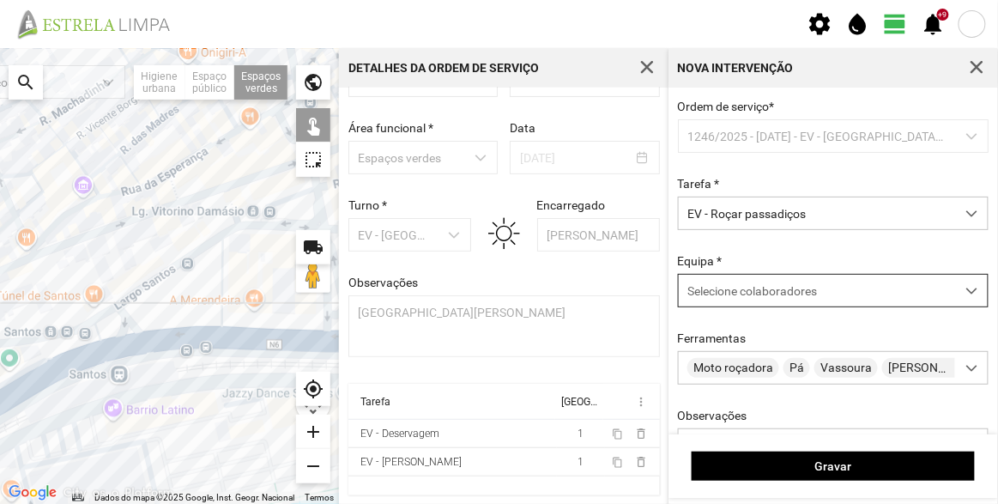
click at [769, 306] on div "Selecione colaboradores" at bounding box center [817, 291] width 276 height 32
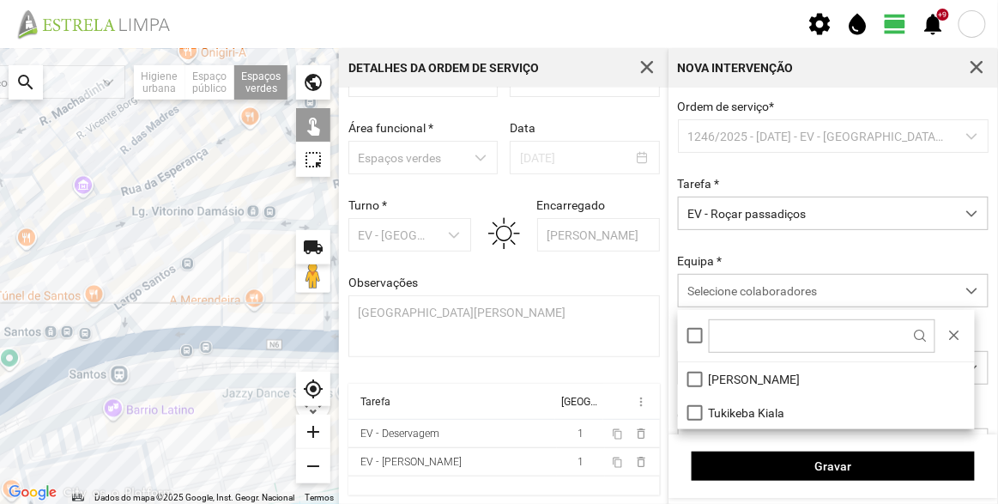
drag, startPoint x: 758, startPoint y: 378, endPoint x: 616, endPoint y: 357, distance: 144.0
click at [758, 379] on li "[PERSON_NAME]" at bounding box center [826, 378] width 297 height 33
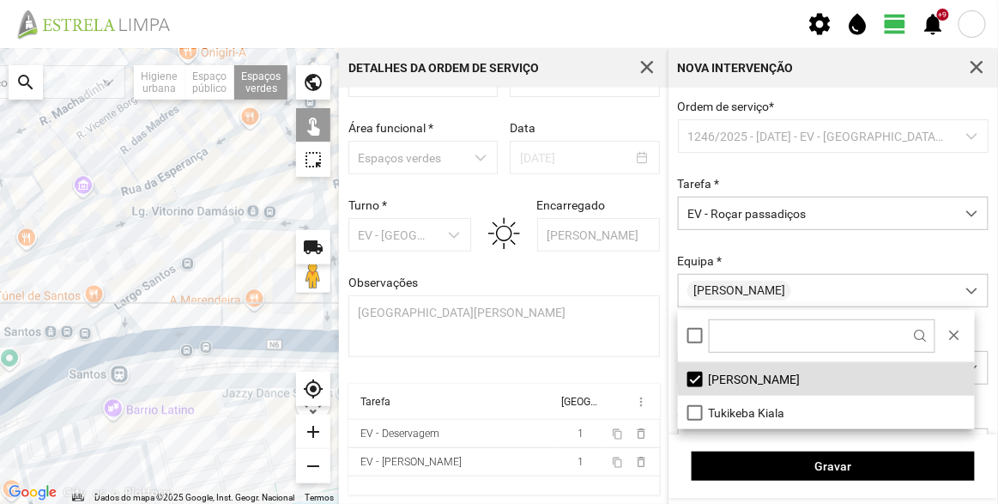
click at [196, 295] on div at bounding box center [169, 276] width 339 height 456
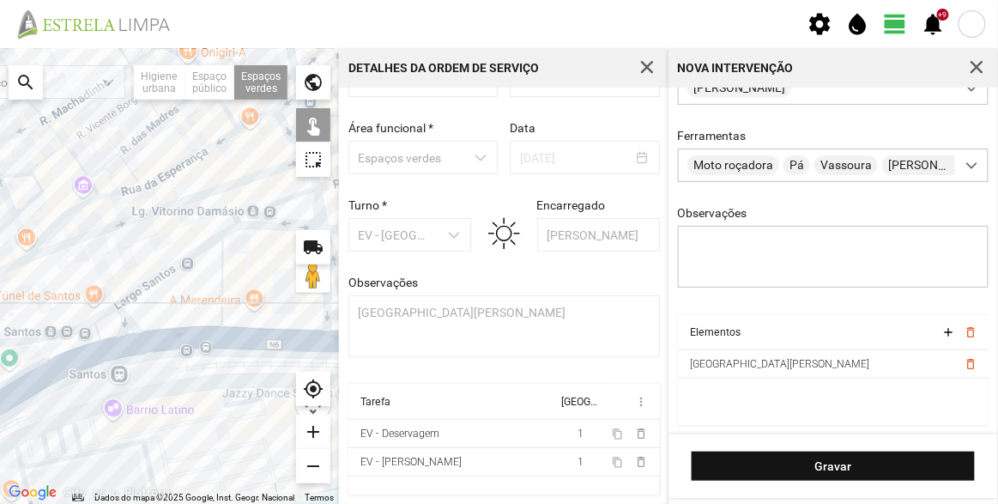
scroll to position [207, 0]
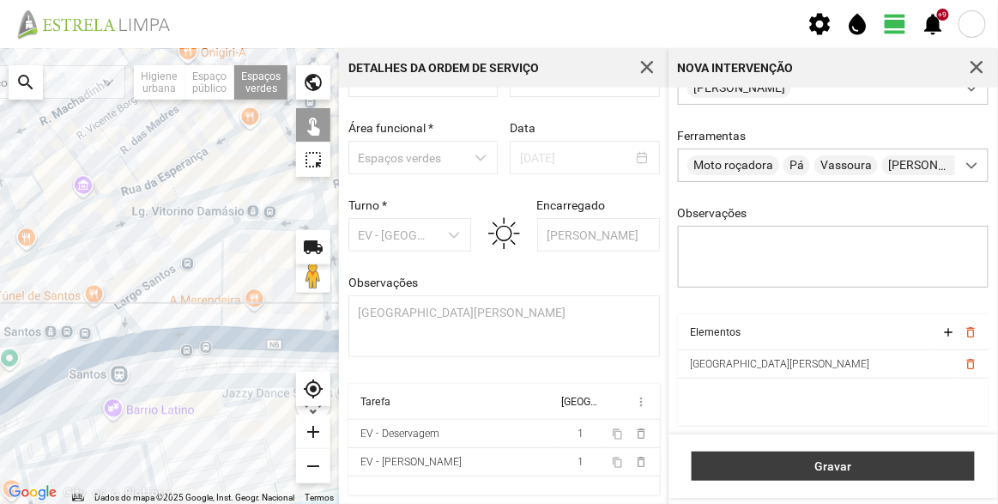
click at [818, 466] on span "Gravar" at bounding box center [833, 466] width 265 height 14
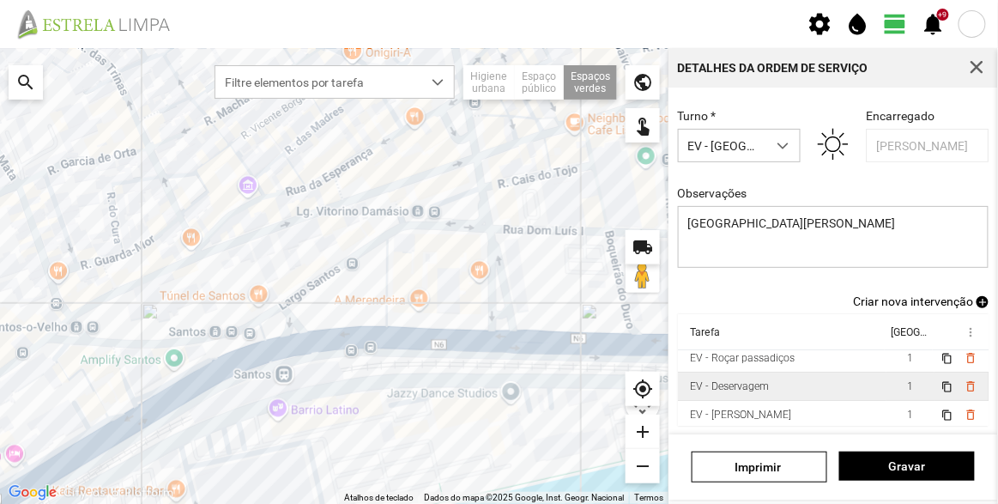
scroll to position [9, 0]
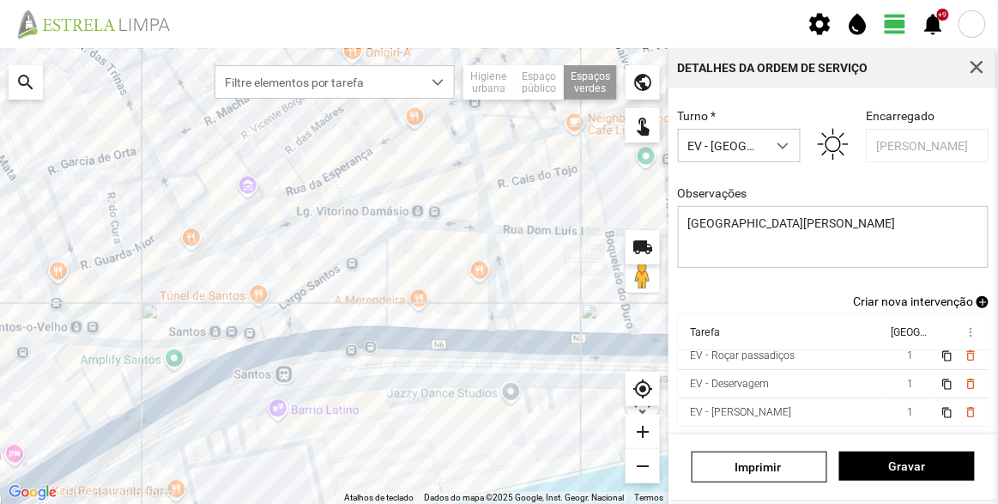
click at [920, 305] on span "Criar nova intervenção" at bounding box center [913, 301] width 120 height 14
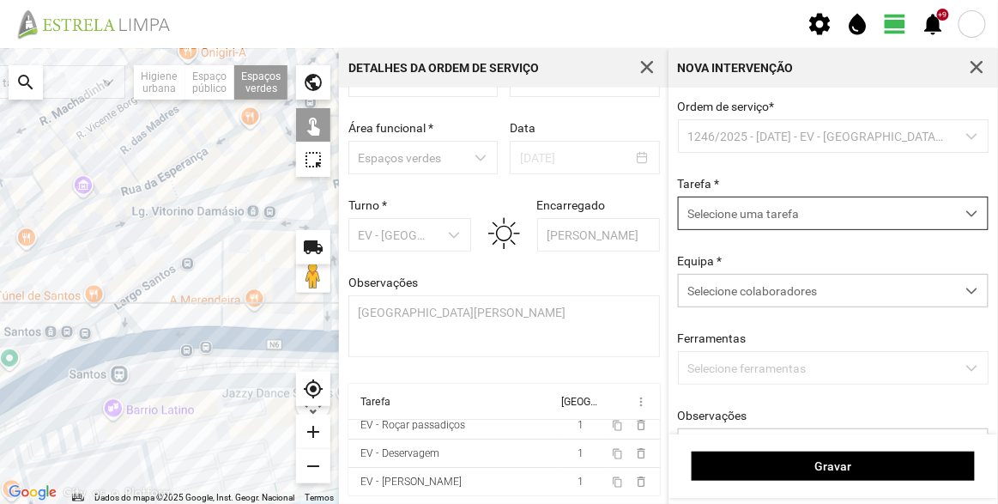
click at [732, 206] on span "Selecione uma tarefa" at bounding box center [817, 213] width 276 height 32
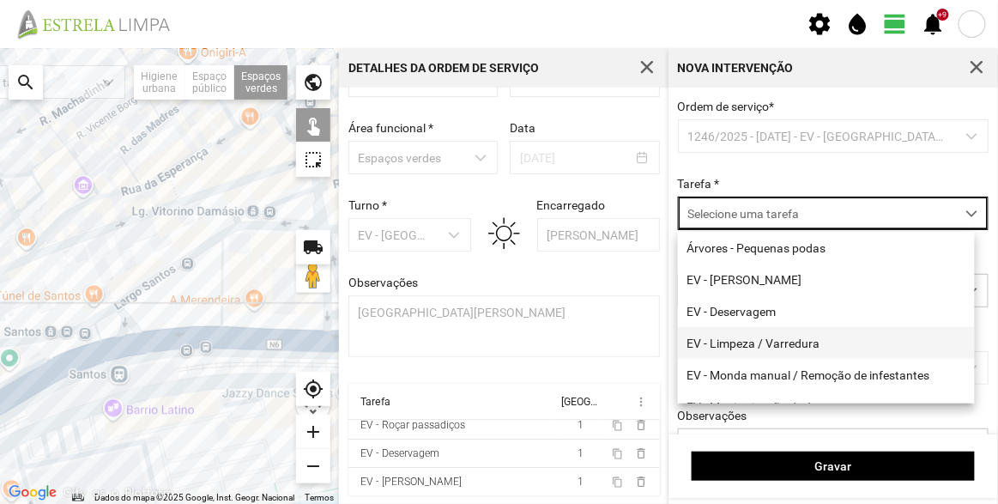
click at [756, 351] on li "EV - Limpeza / Varredura" at bounding box center [826, 343] width 297 height 32
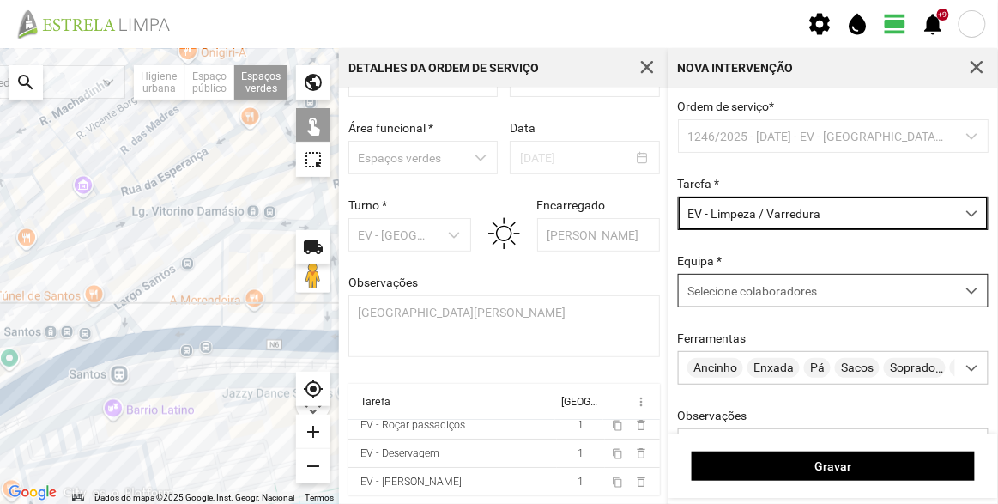
click at [757, 295] on span "Selecione colaboradores" at bounding box center [752, 291] width 130 height 14
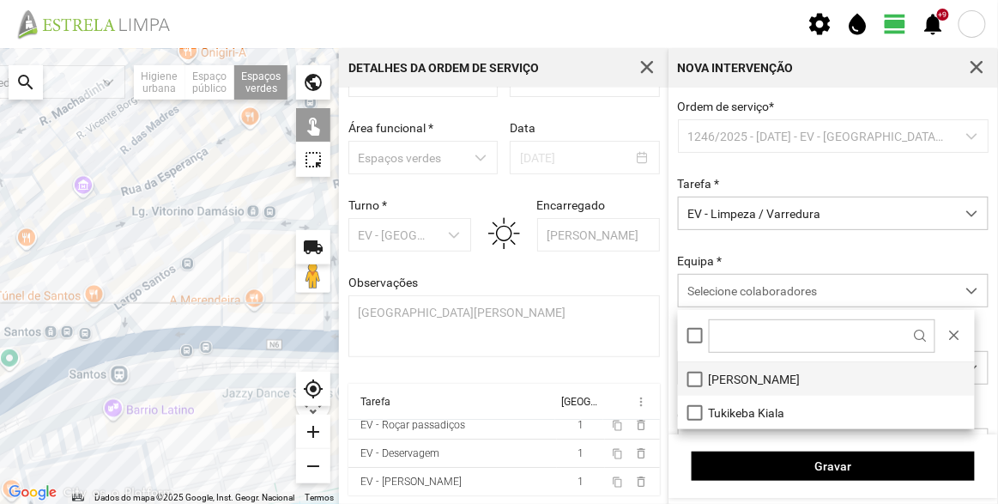
click at [757, 375] on li "[PERSON_NAME]" at bounding box center [826, 378] width 297 height 33
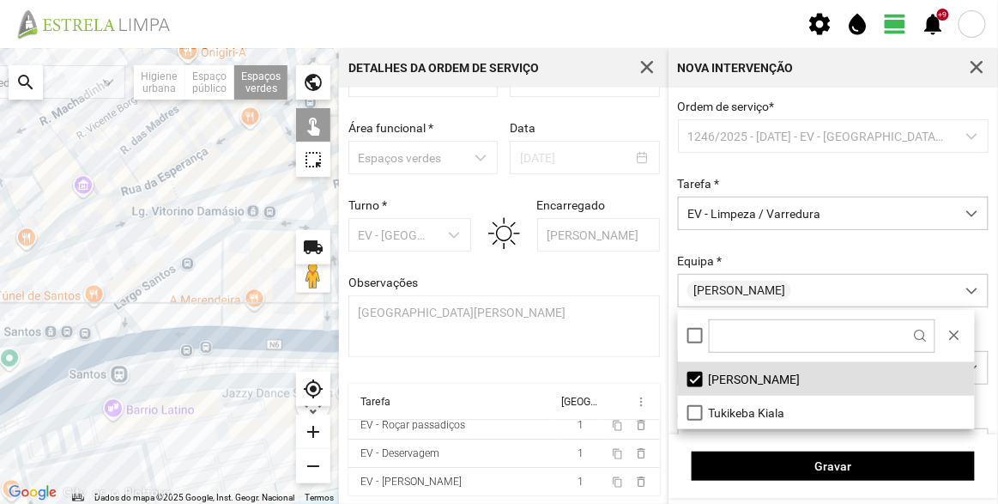
click at [204, 299] on div at bounding box center [169, 276] width 339 height 456
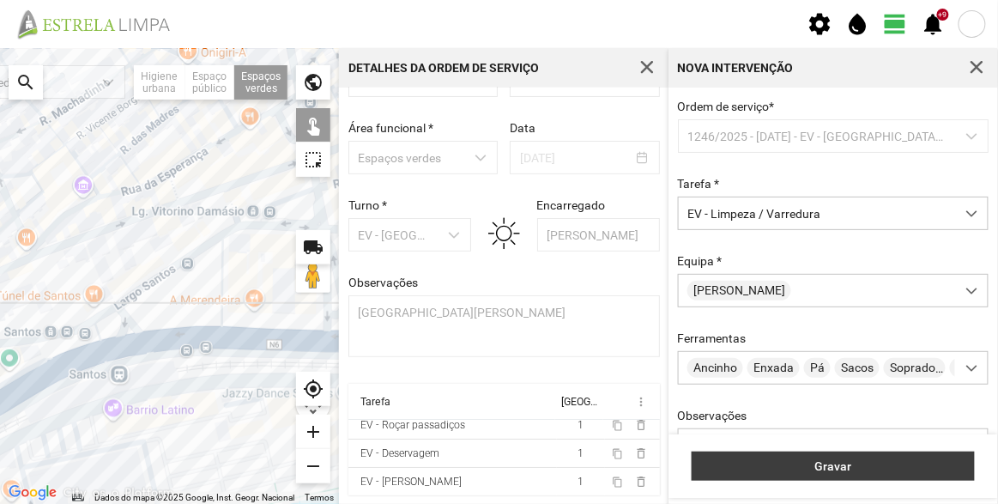
click at [902, 469] on span "Gravar" at bounding box center [833, 466] width 265 height 14
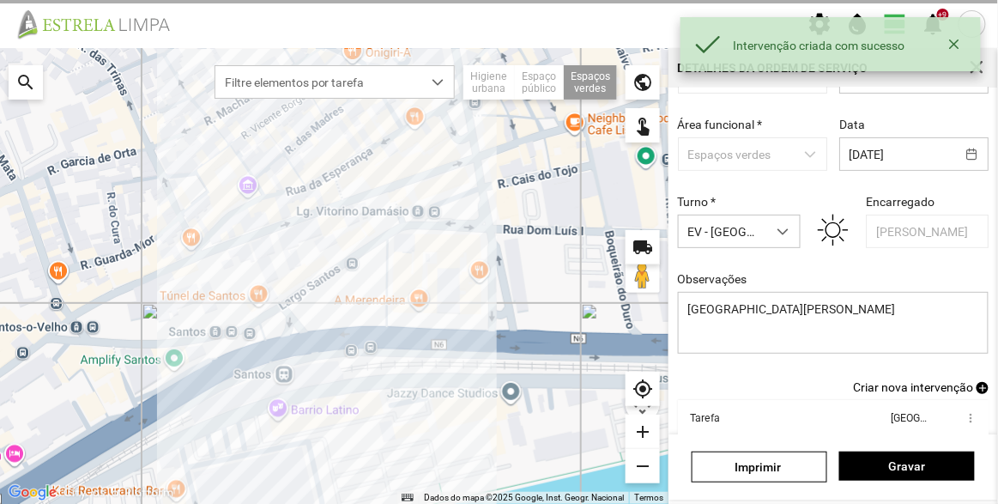
scroll to position [37, 0]
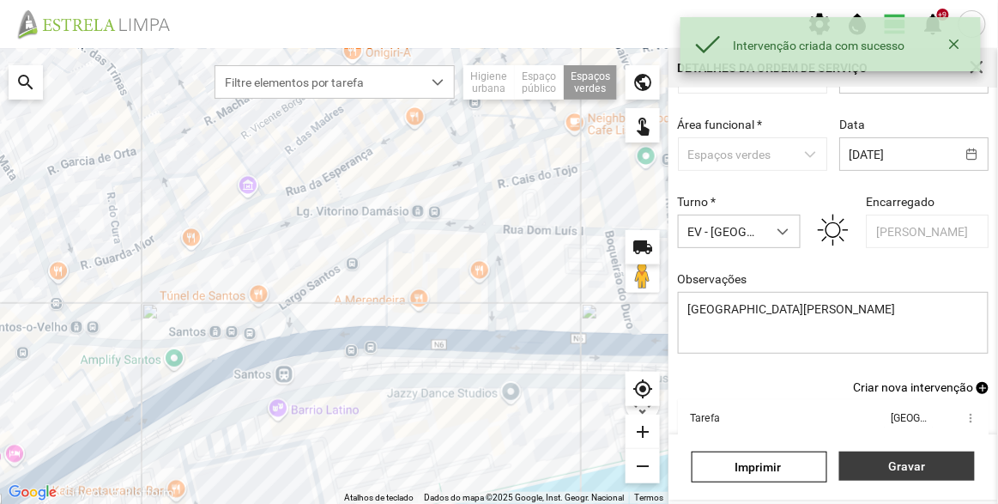
click at [908, 464] on span "Gravar" at bounding box center [907, 466] width 118 height 14
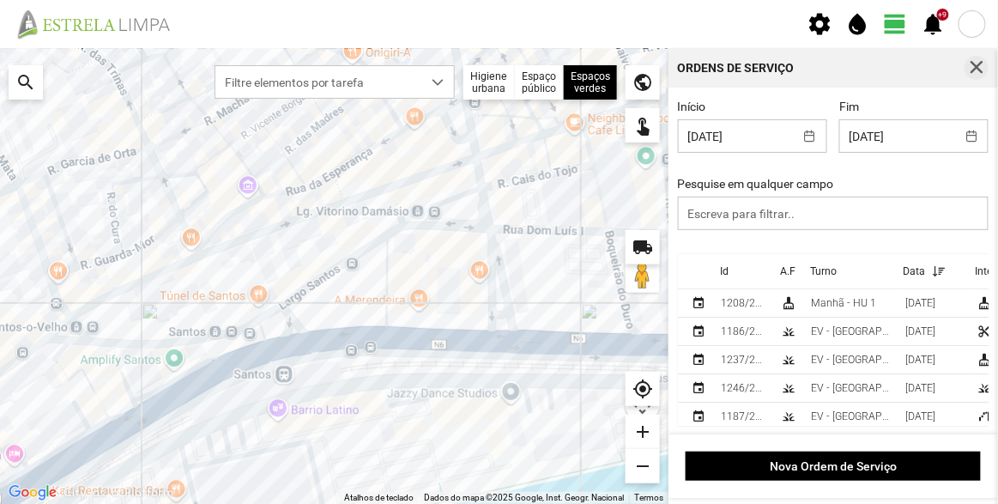
click at [975, 70] on span "button" at bounding box center [975, 67] width 15 height 15
